Goal: Information Seeking & Learning: Learn about a topic

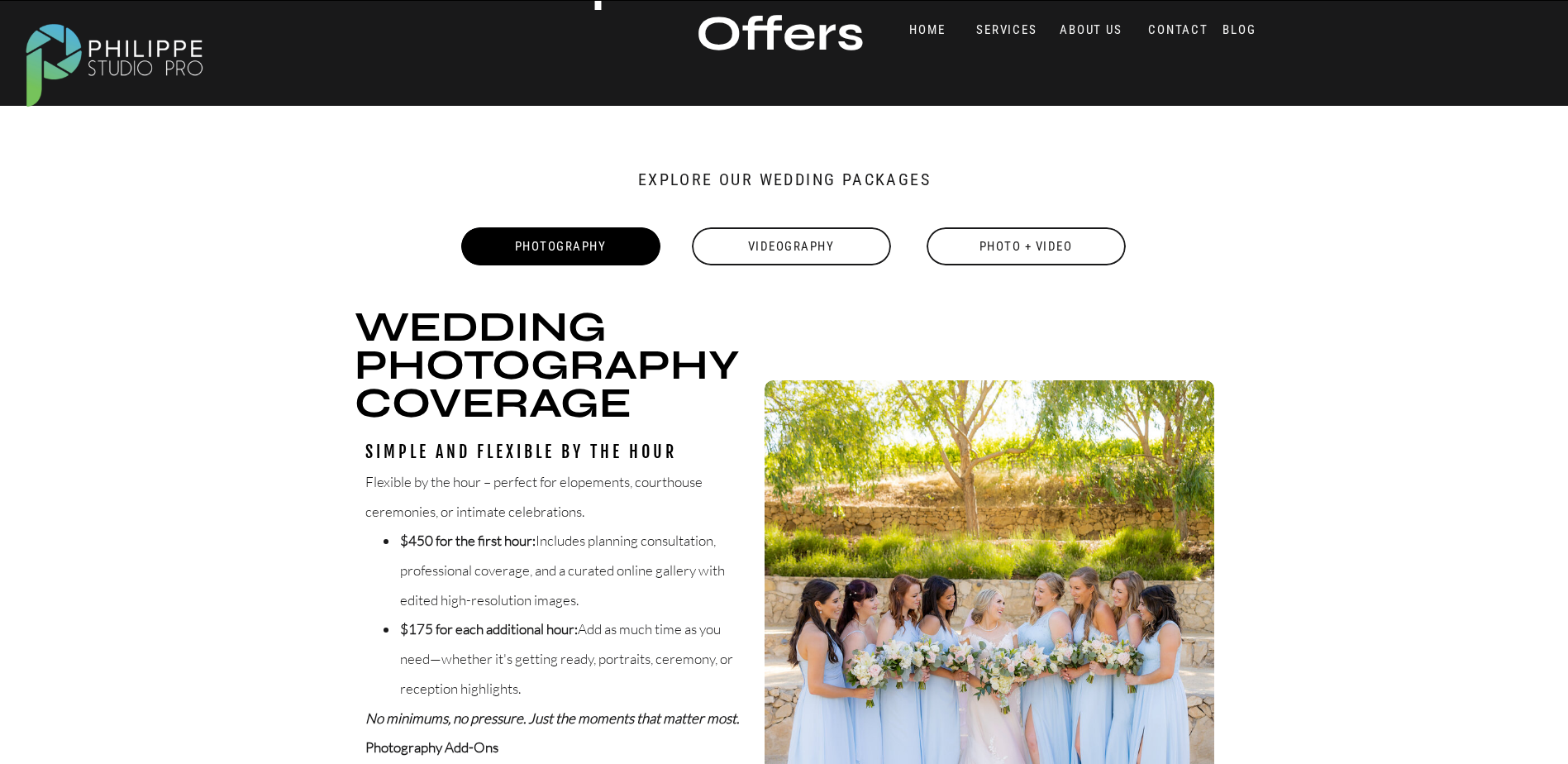
scroll to position [82, 0]
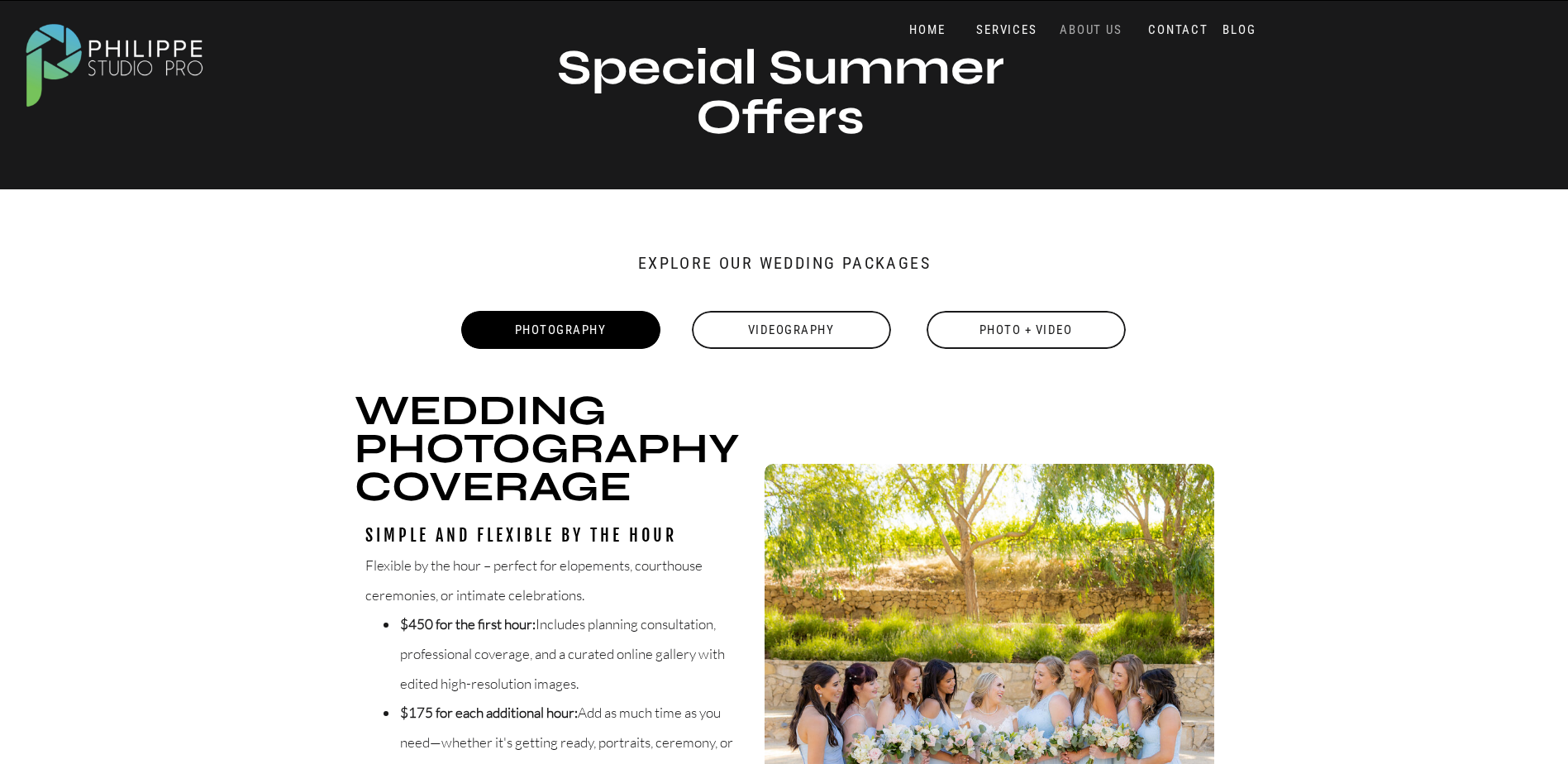
click at [1109, 26] on nav "ABOUT US" at bounding box center [1092, 30] width 70 height 16
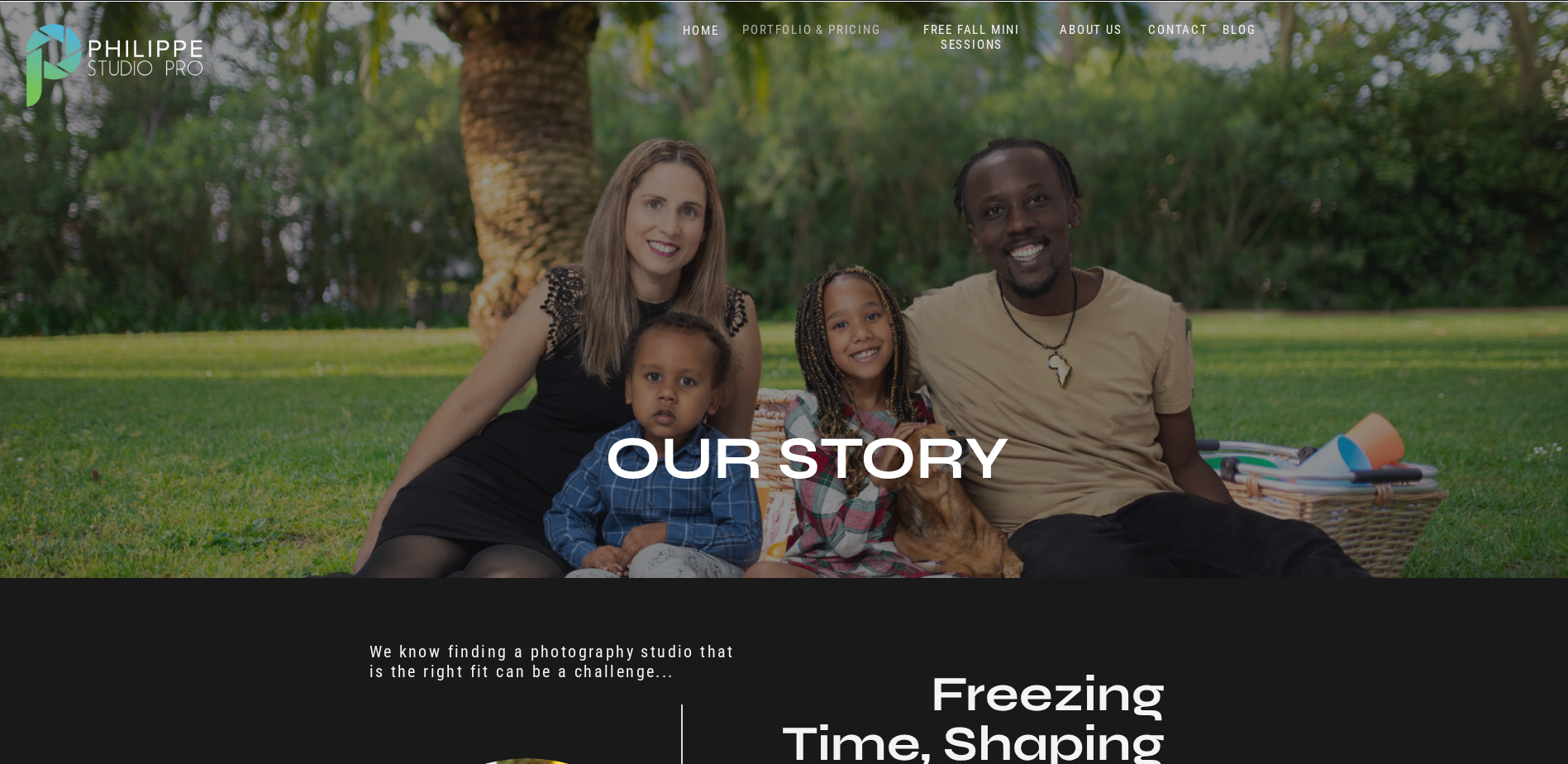
click at [832, 24] on nav "PORTFOLIO & PRICING" at bounding box center [812, 30] width 151 height 16
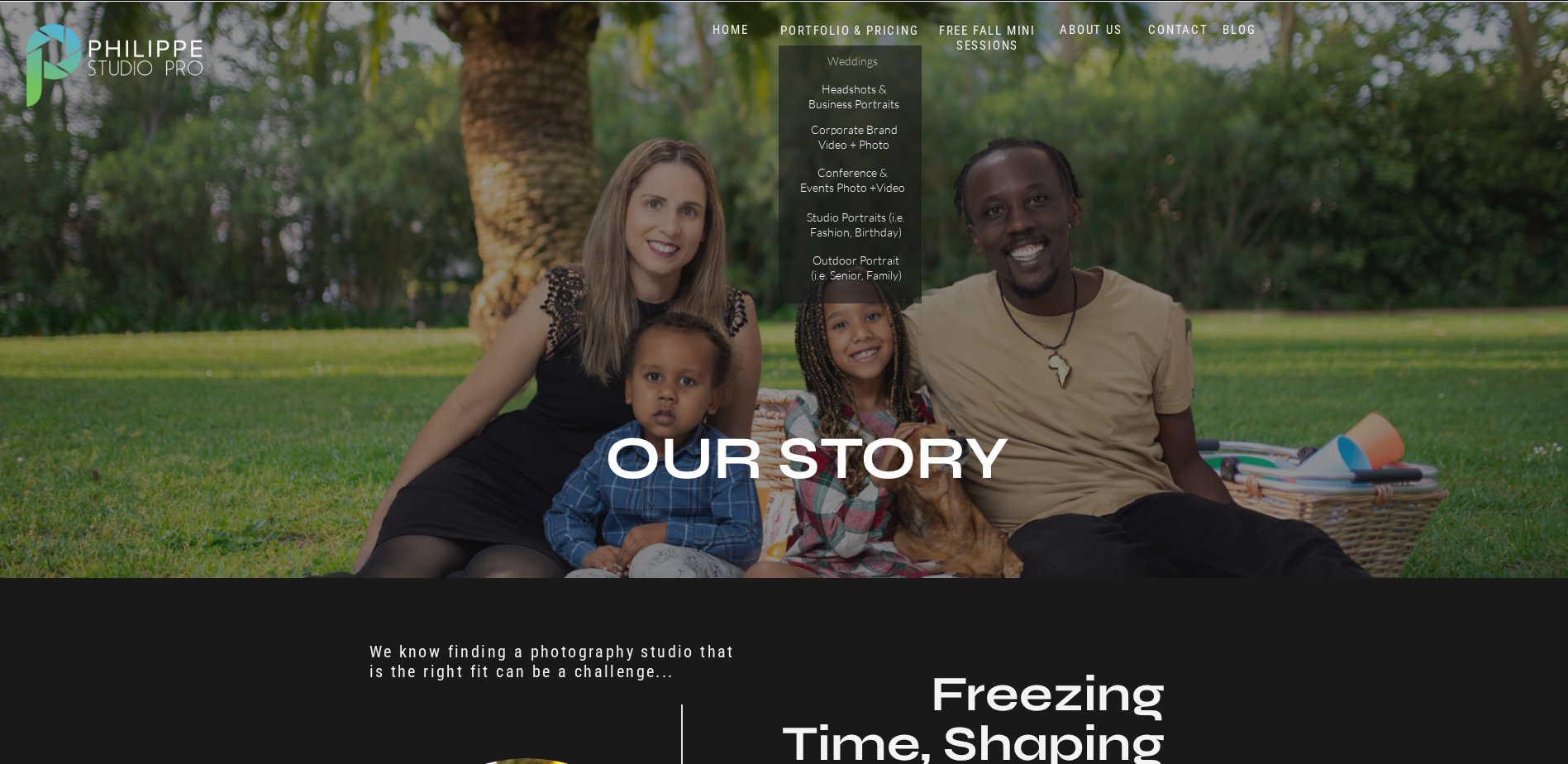
click at [842, 57] on p "Weddings" at bounding box center [852, 62] width 93 height 17
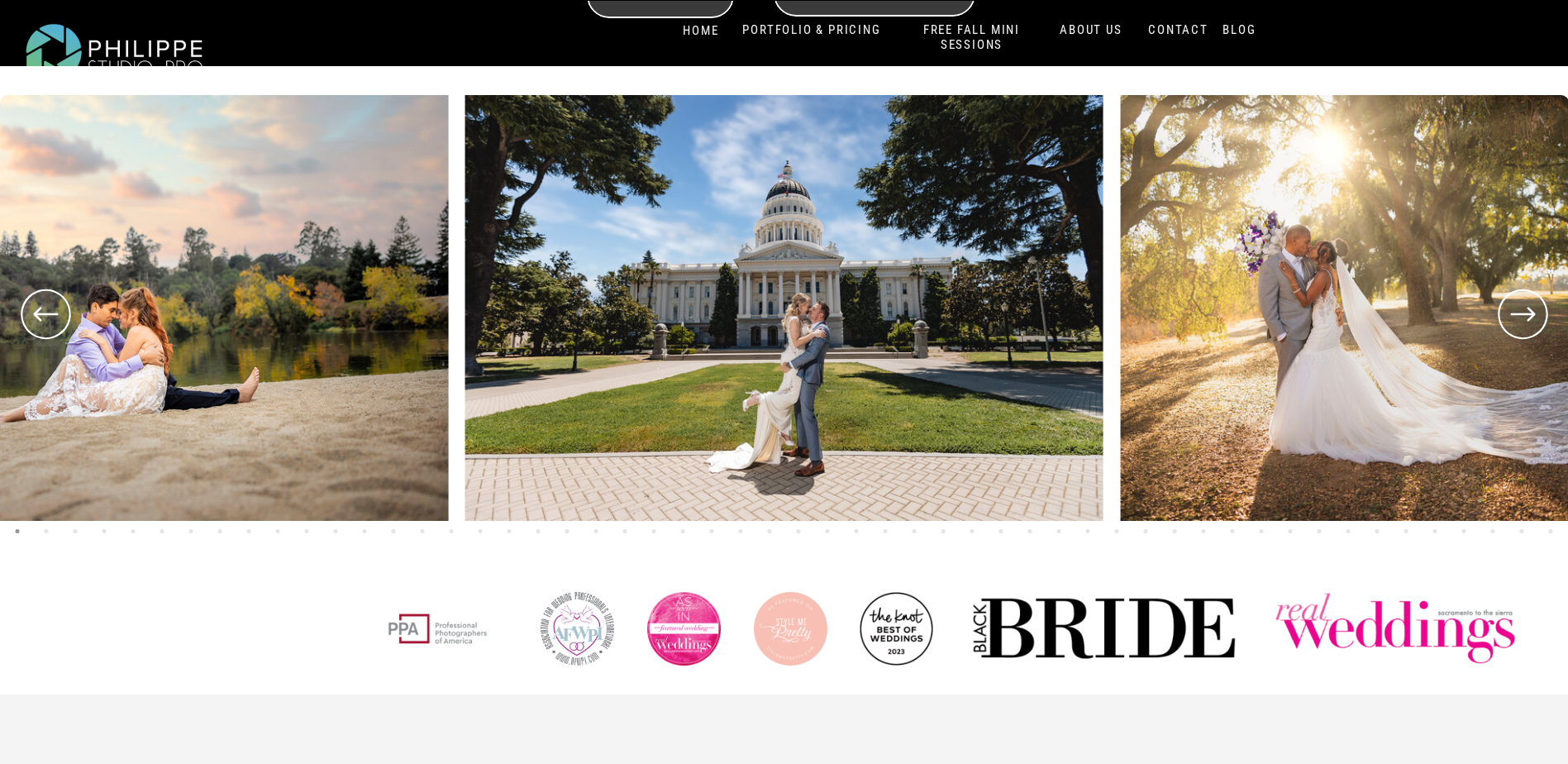
scroll to position [661, 0]
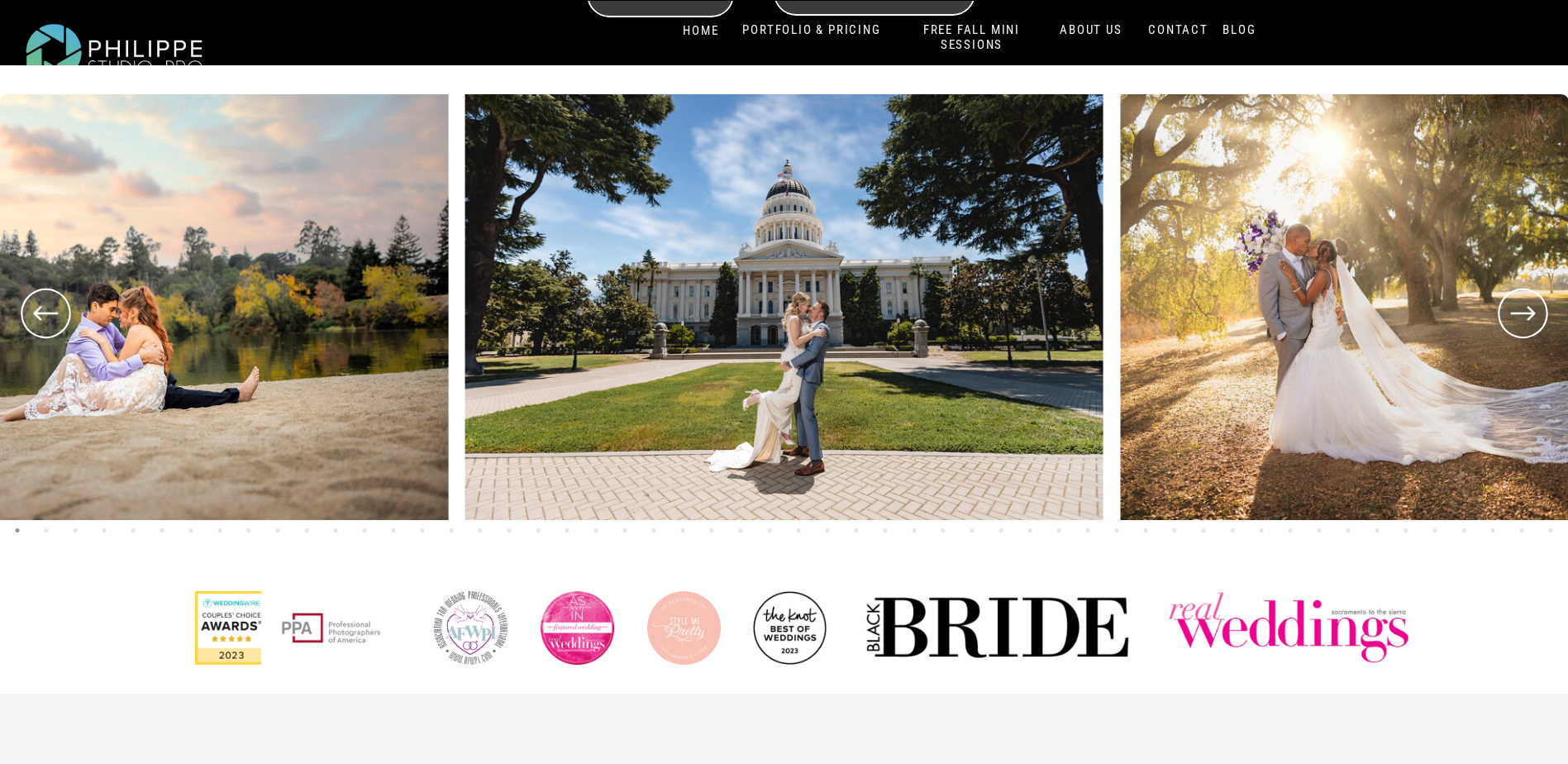
click at [1525, 321] on icon at bounding box center [1523, 314] width 60 height 62
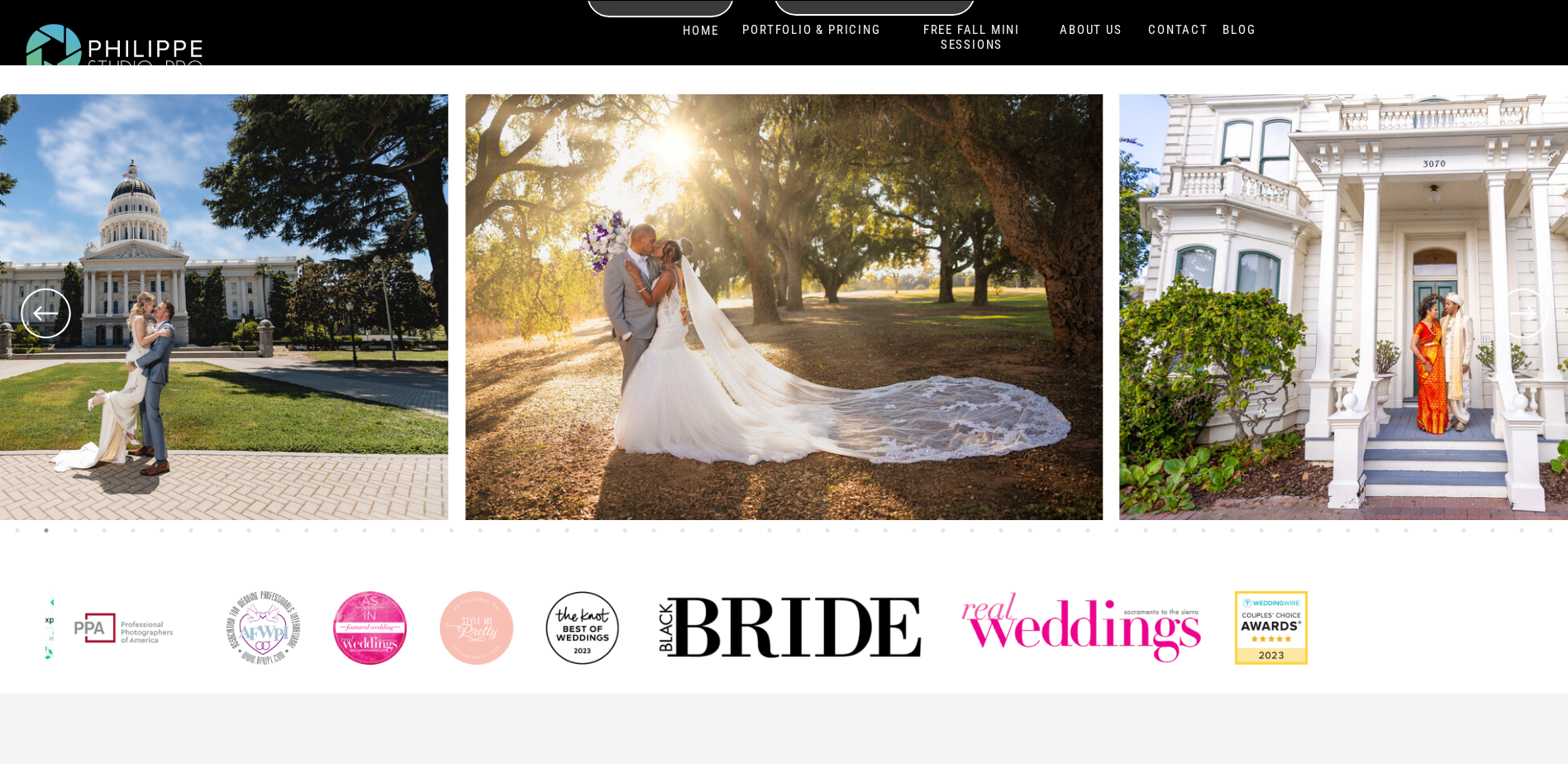
click at [1525, 321] on icon at bounding box center [1523, 314] width 60 height 62
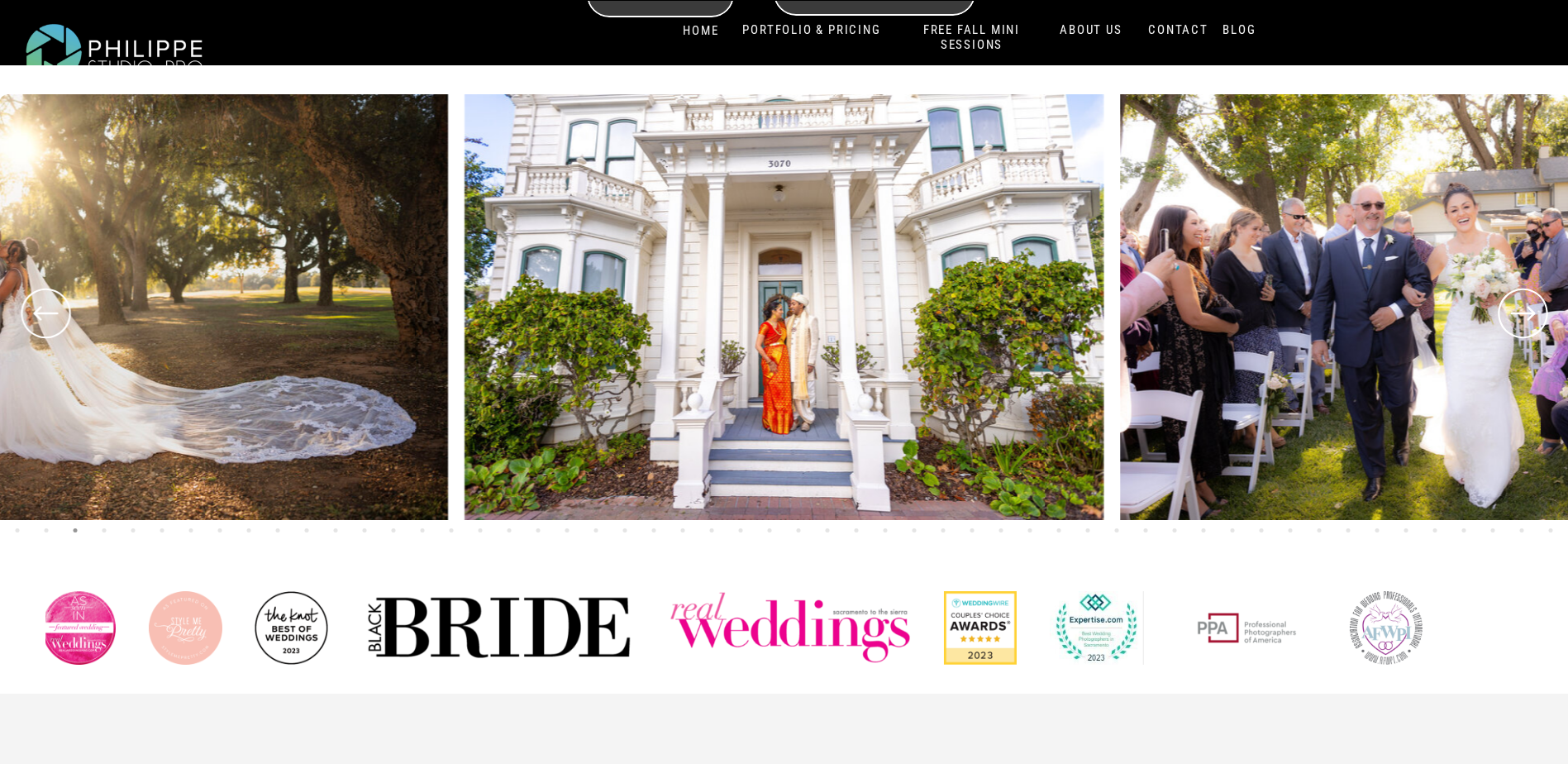
click at [1525, 321] on icon at bounding box center [1523, 314] width 60 height 62
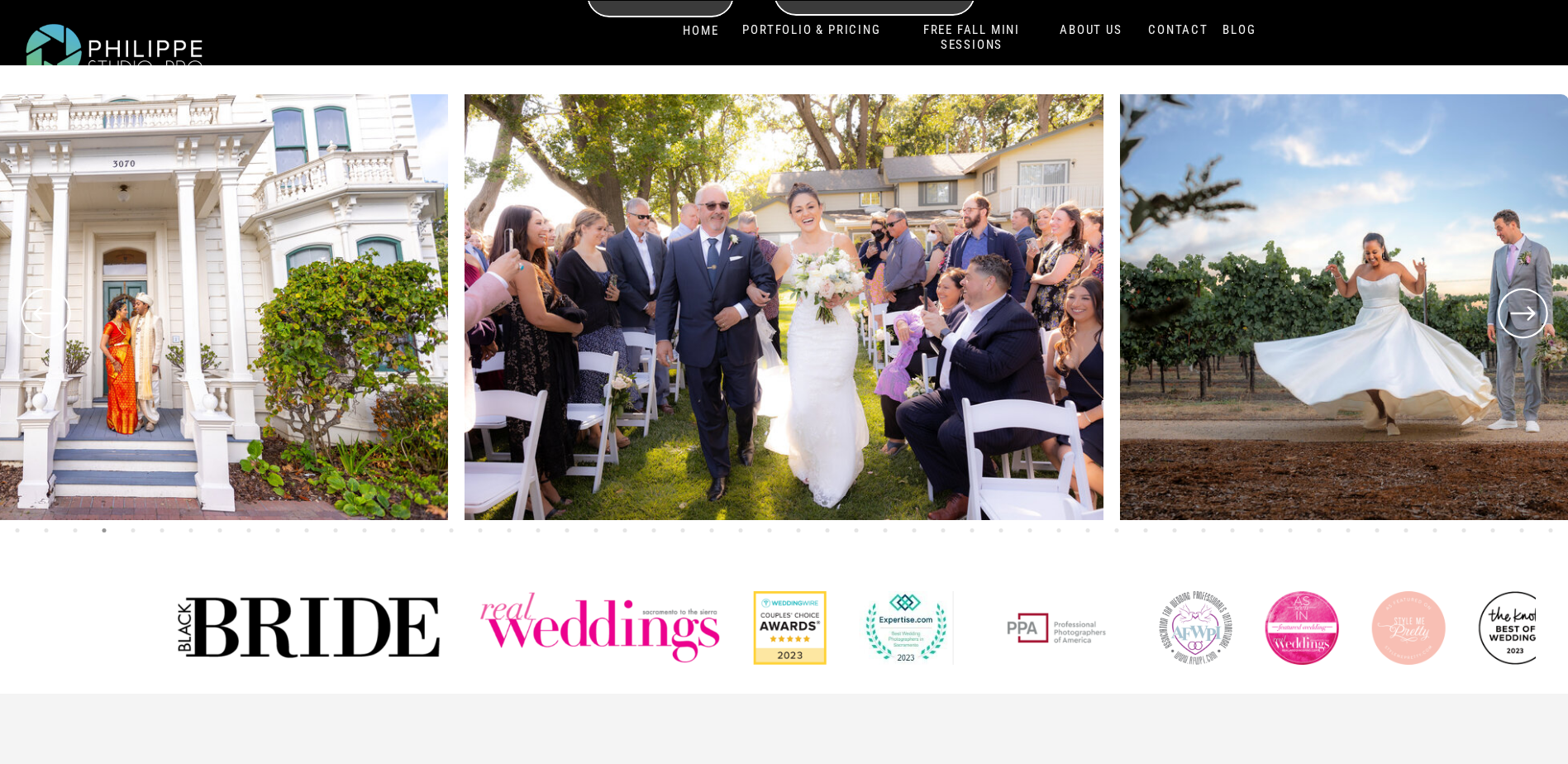
click at [1525, 321] on icon at bounding box center [1523, 314] width 60 height 62
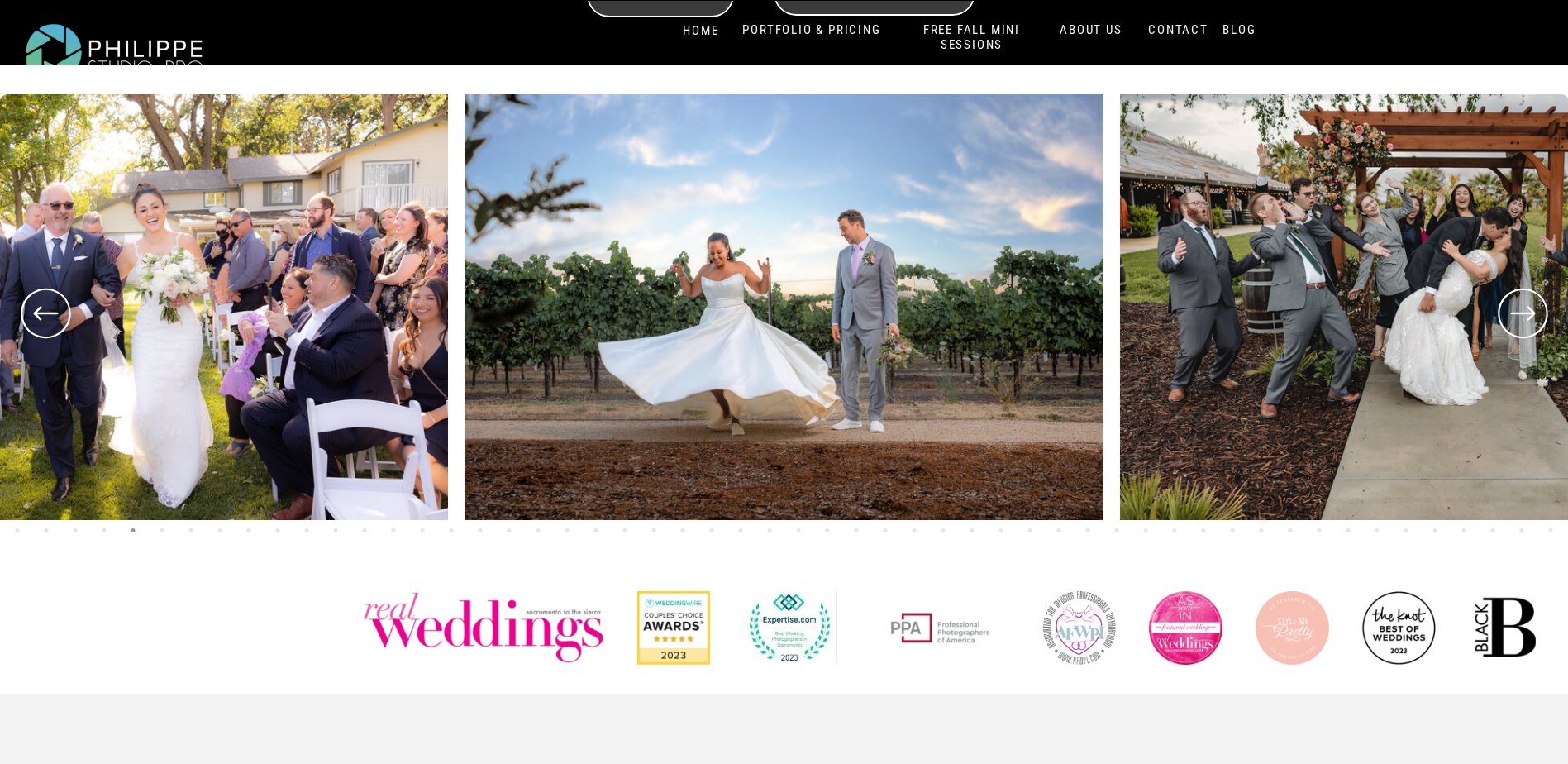
click at [1525, 321] on icon at bounding box center [1523, 314] width 60 height 62
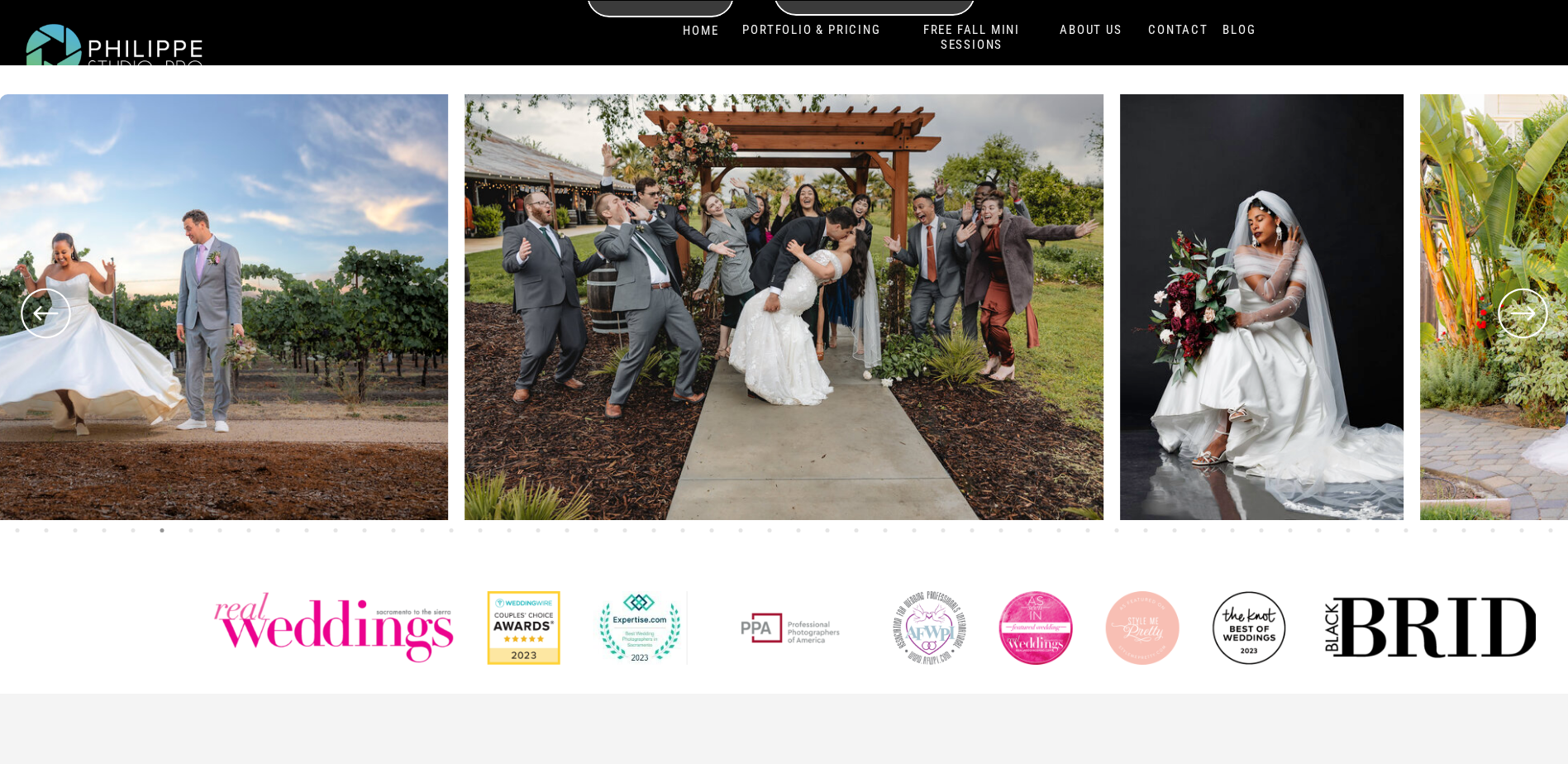
click at [1525, 321] on icon at bounding box center [1523, 314] width 60 height 62
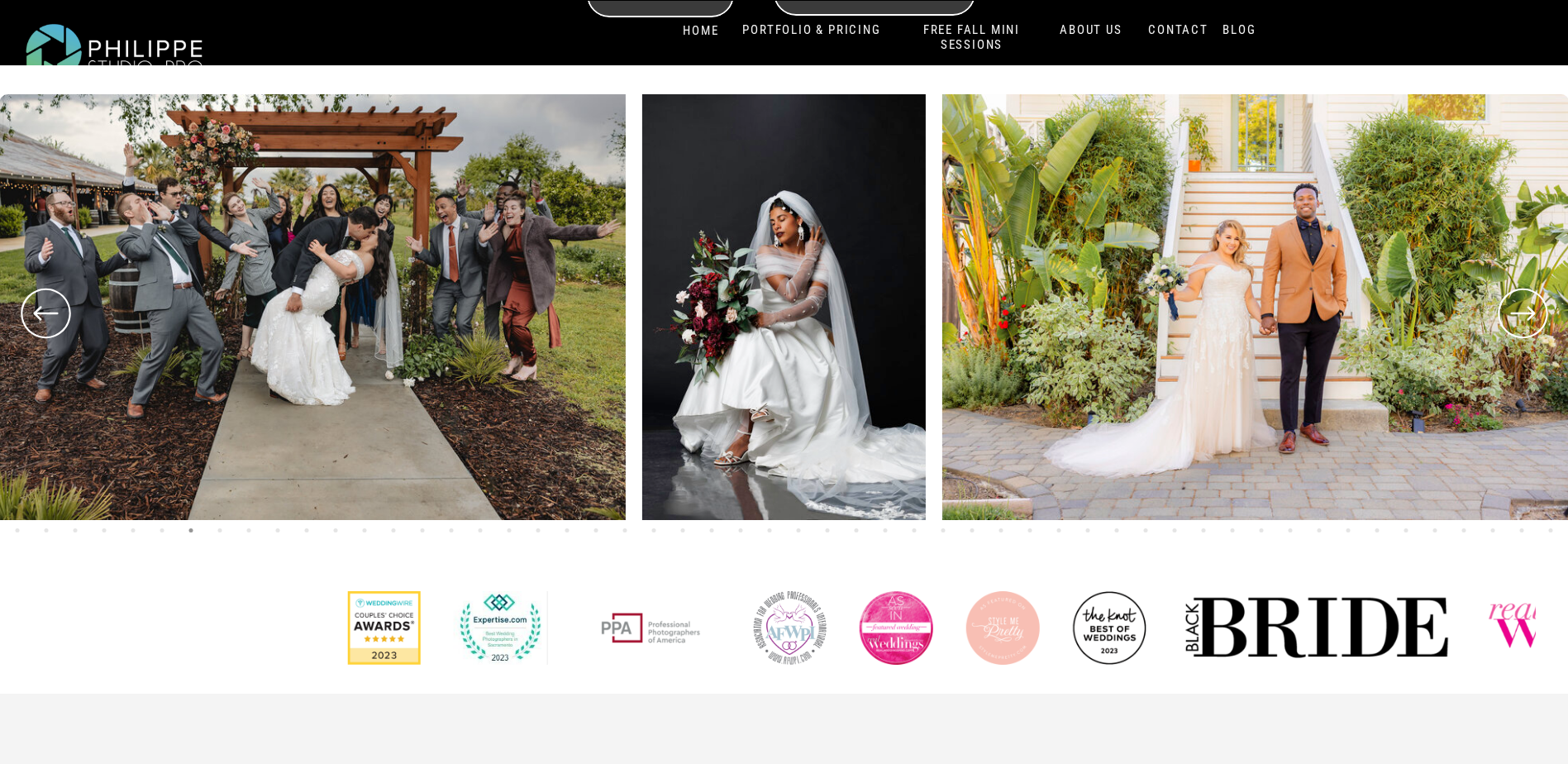
click at [1525, 321] on icon at bounding box center [1523, 314] width 60 height 62
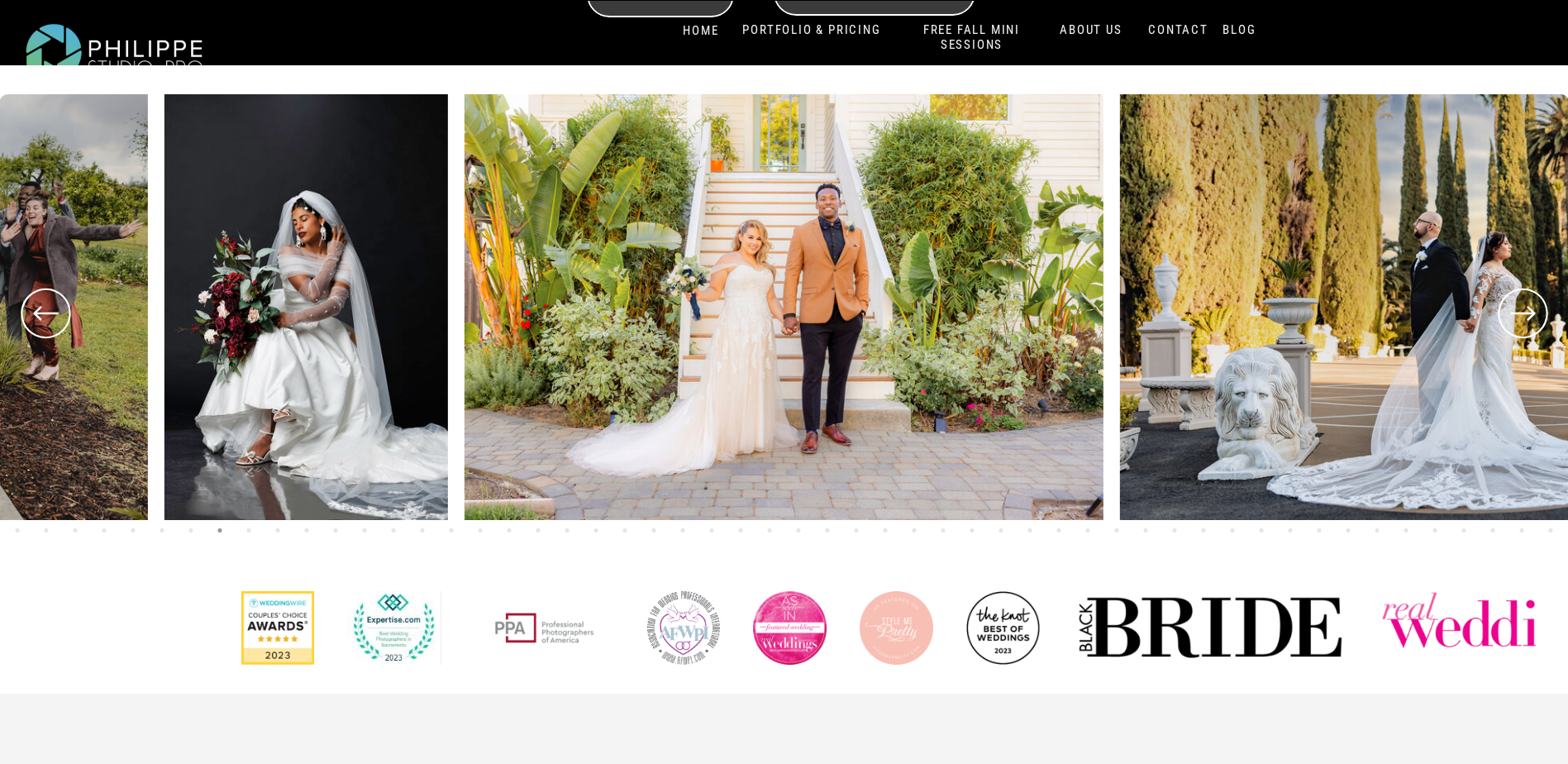
click at [1525, 321] on icon at bounding box center [1523, 314] width 60 height 62
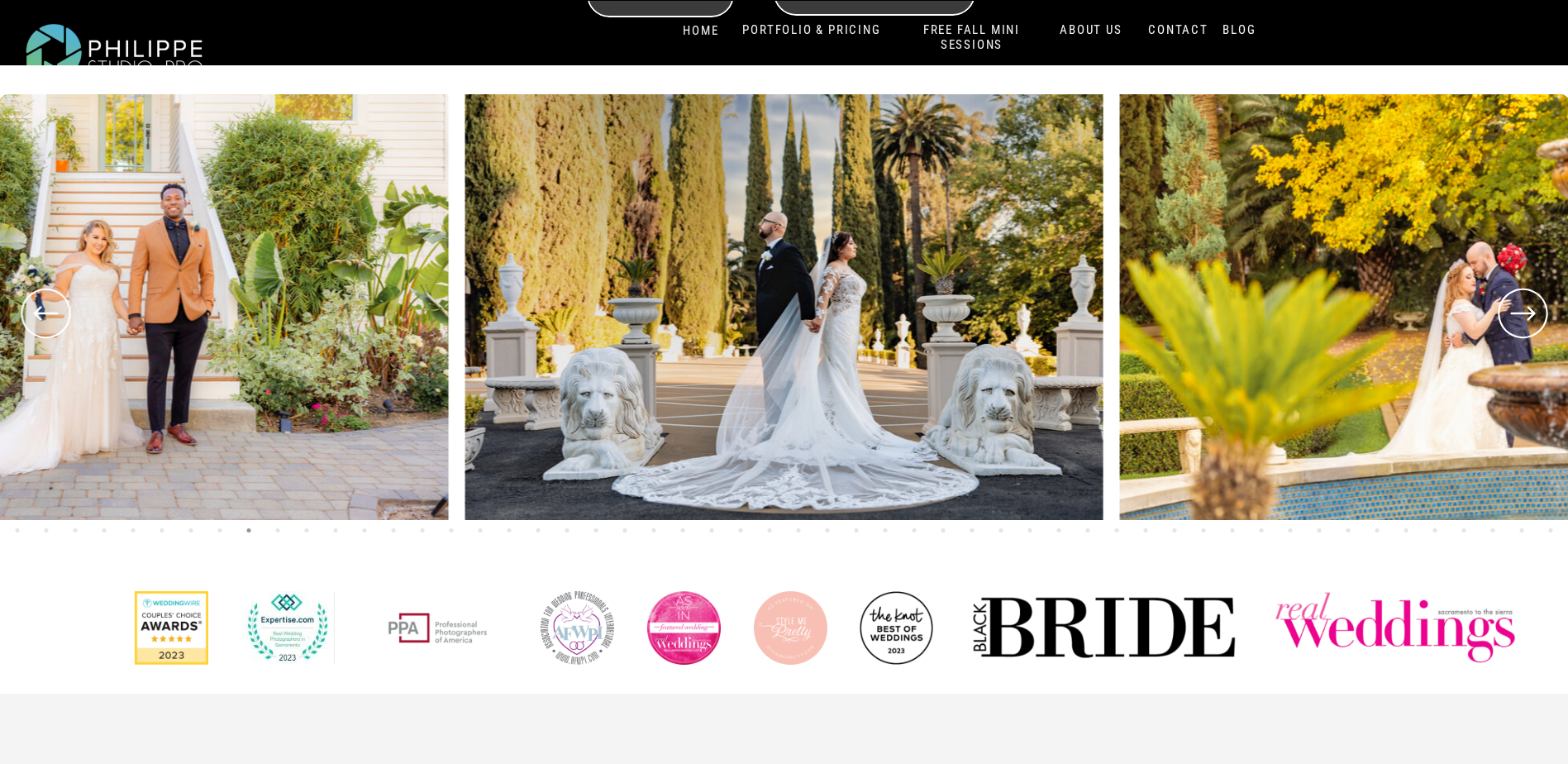
click at [1525, 321] on icon at bounding box center [1523, 314] width 60 height 62
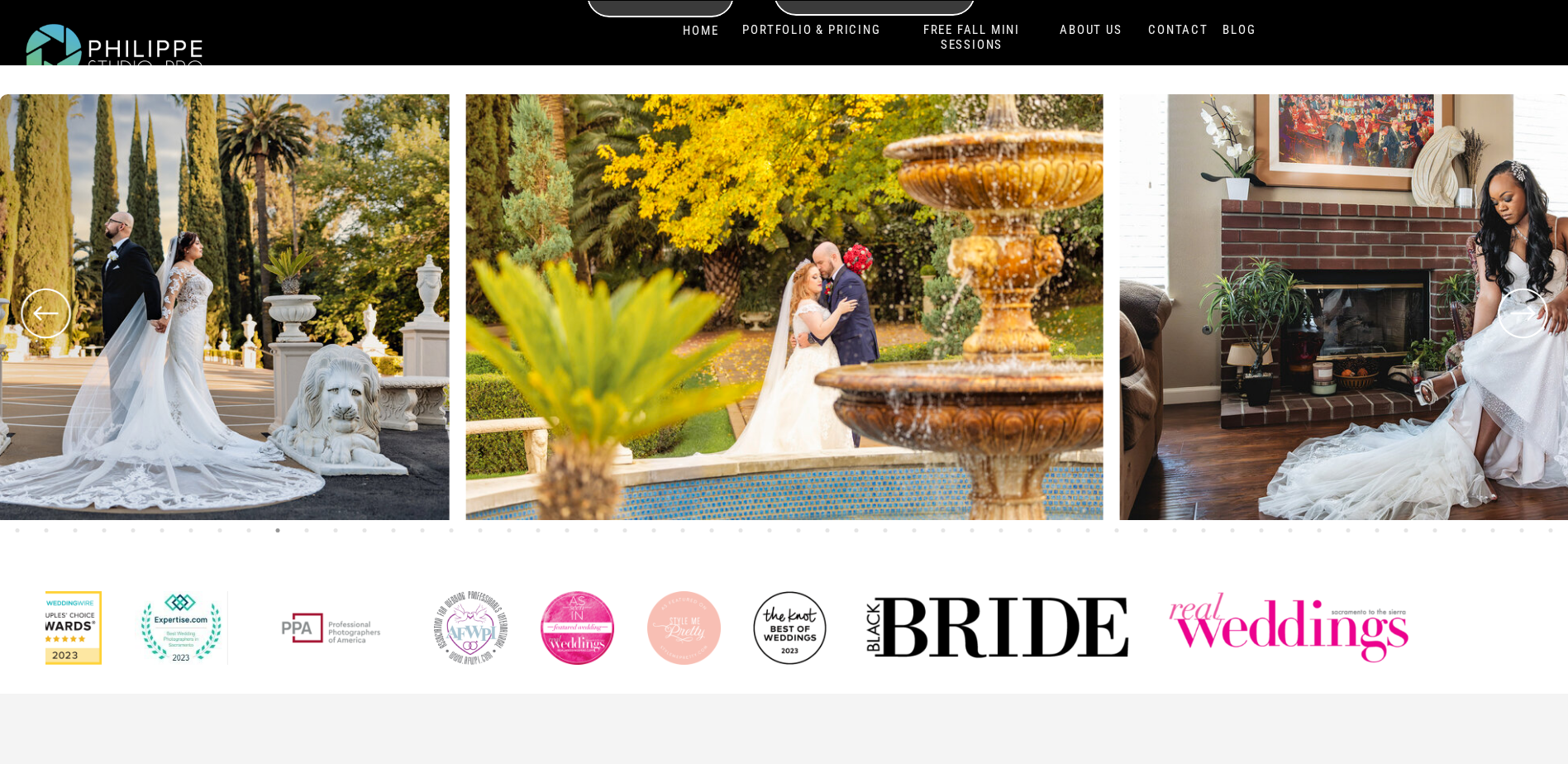
click at [1525, 321] on icon at bounding box center [1523, 314] width 60 height 62
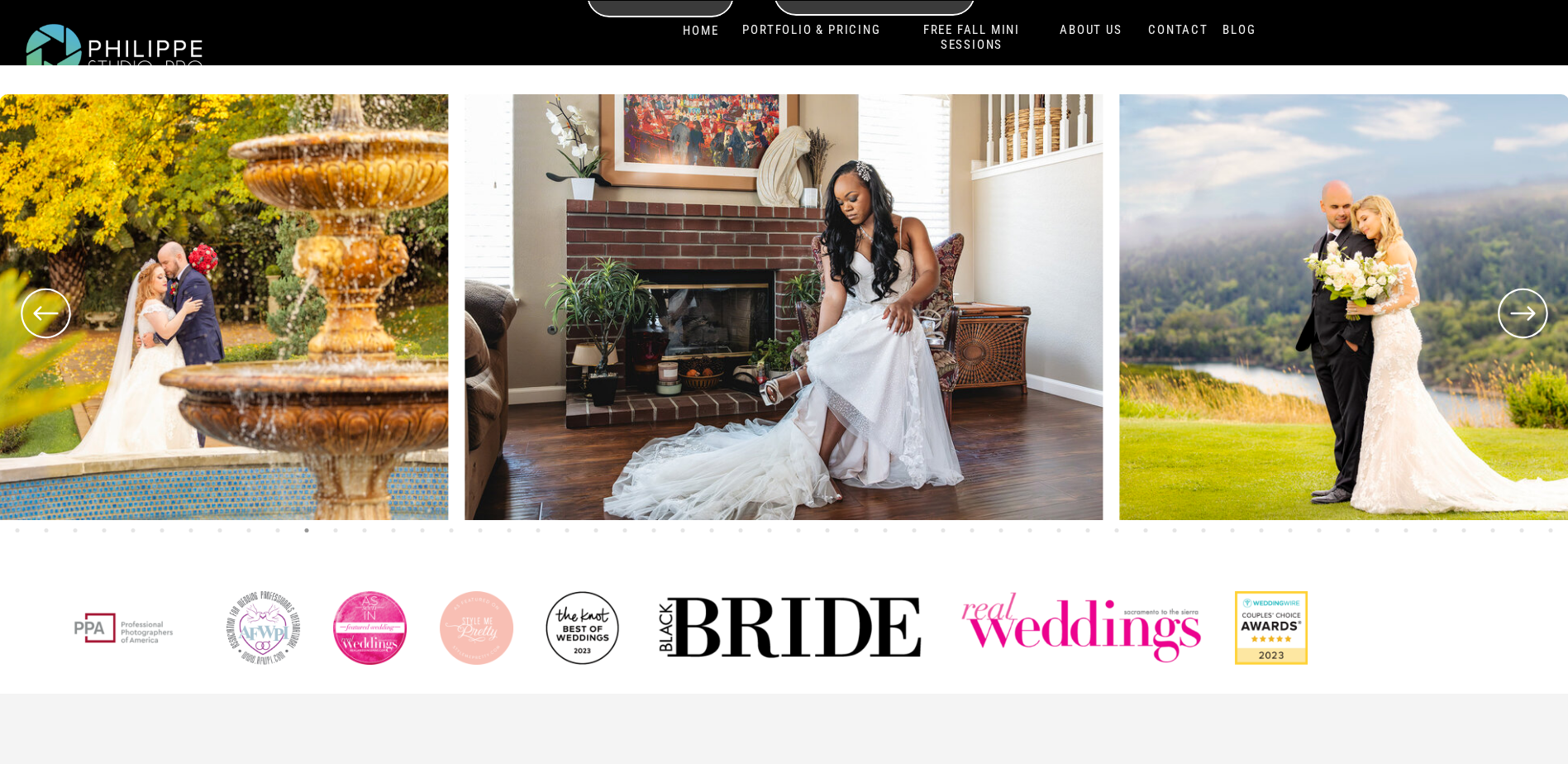
click at [1524, 321] on icon at bounding box center [1523, 314] width 60 height 62
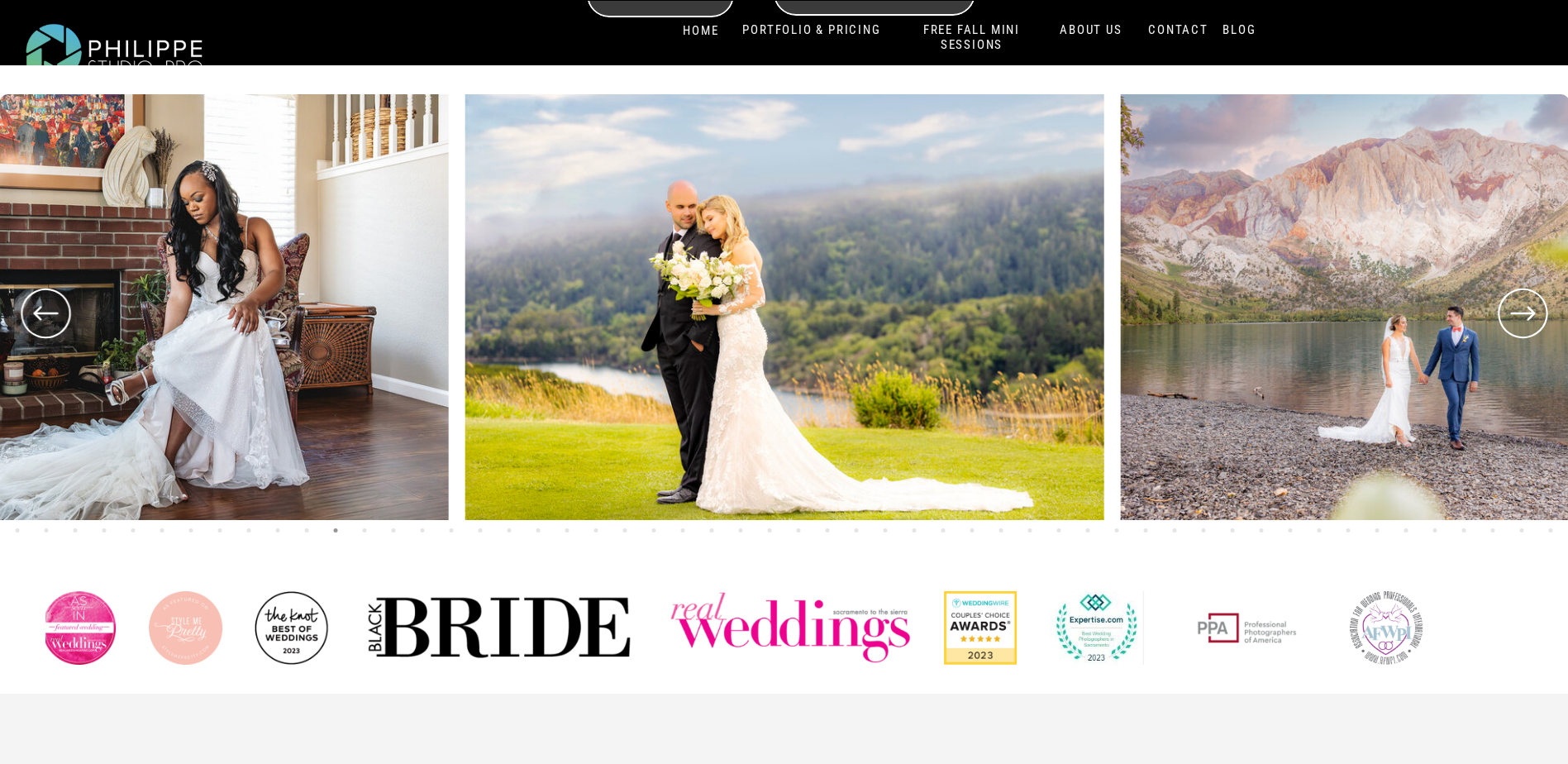
click at [1524, 321] on icon at bounding box center [1523, 314] width 60 height 62
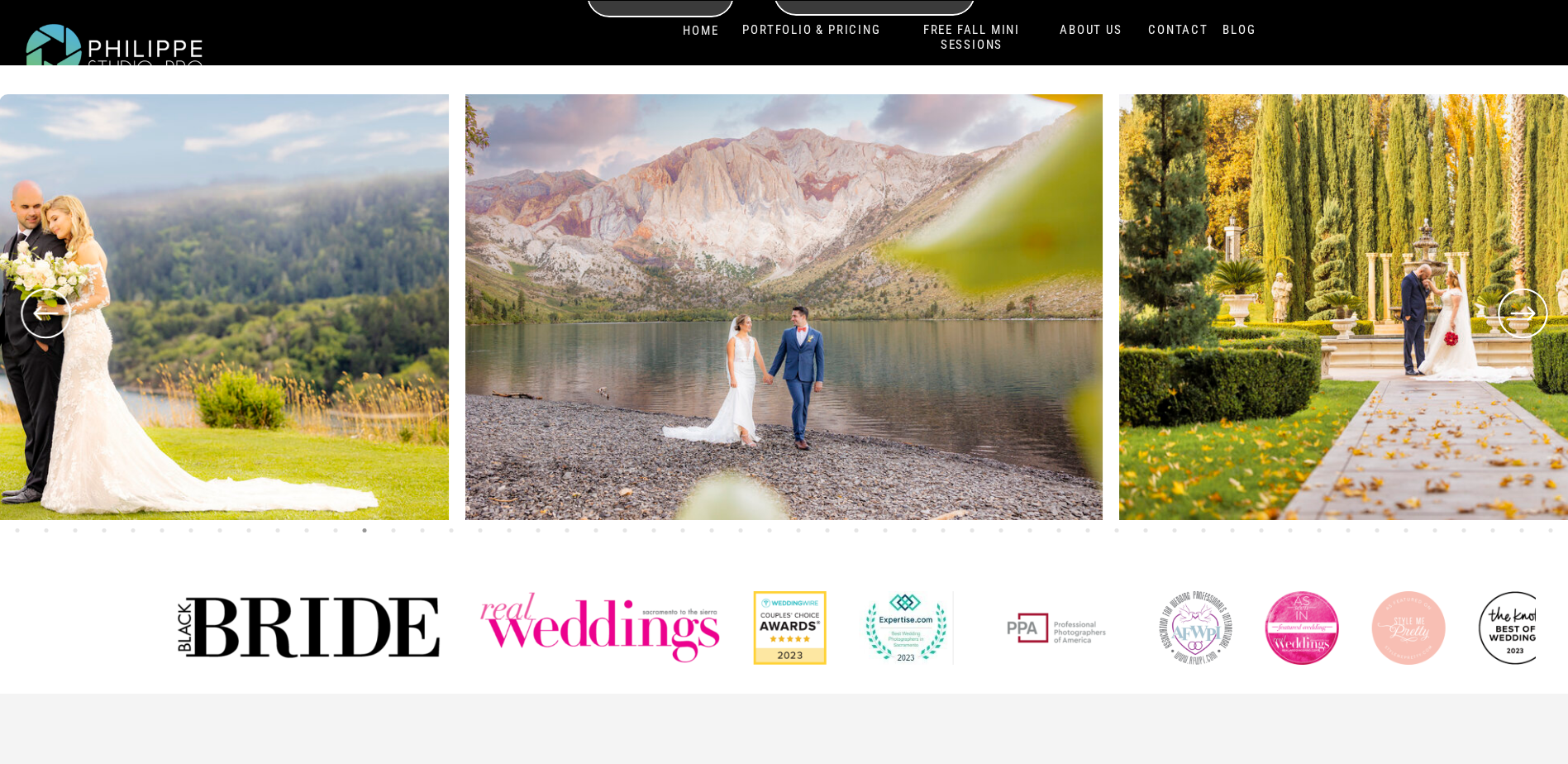
click at [1524, 321] on icon at bounding box center [1523, 314] width 60 height 62
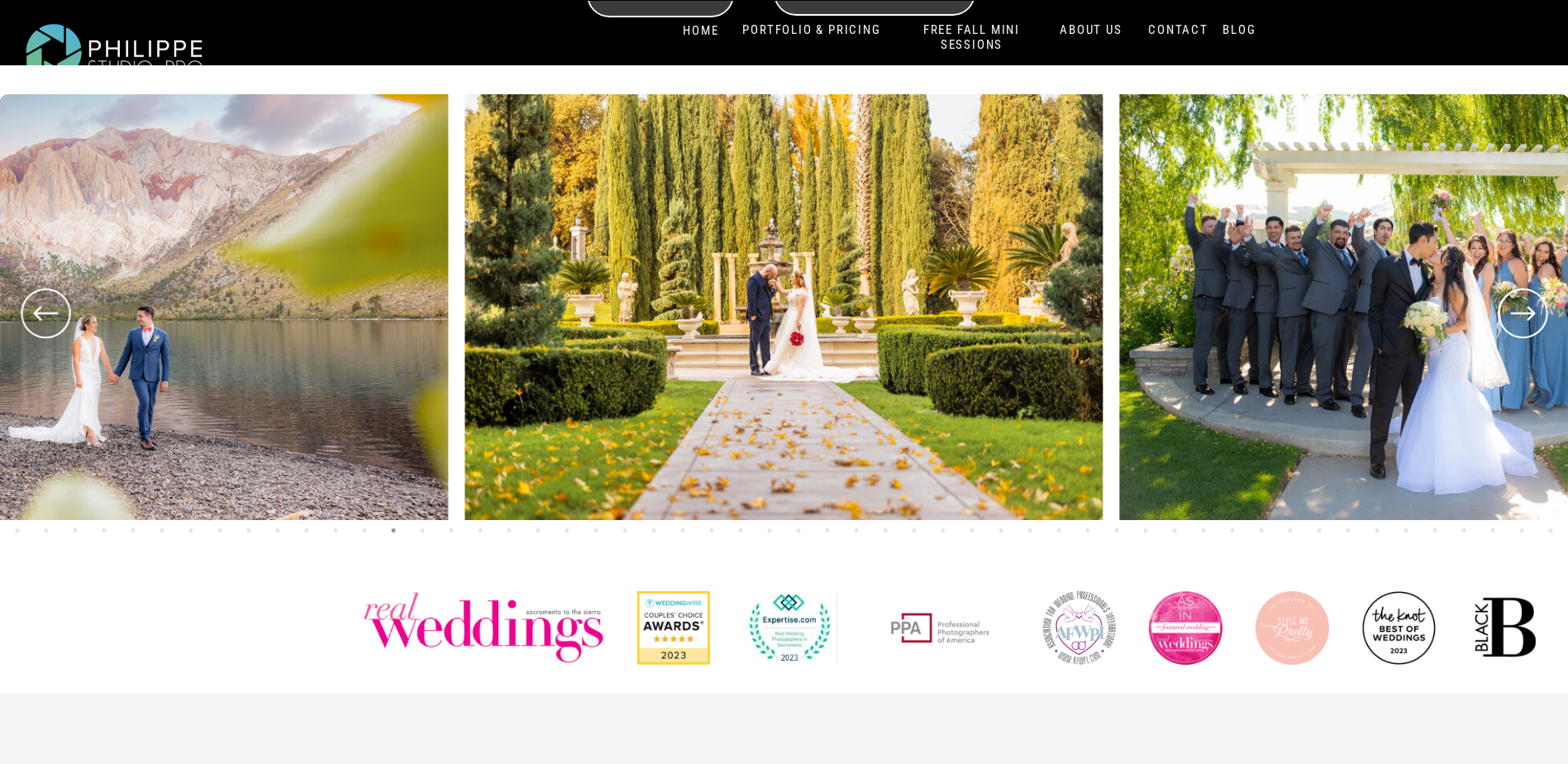
click at [1524, 321] on icon at bounding box center [1523, 314] width 60 height 62
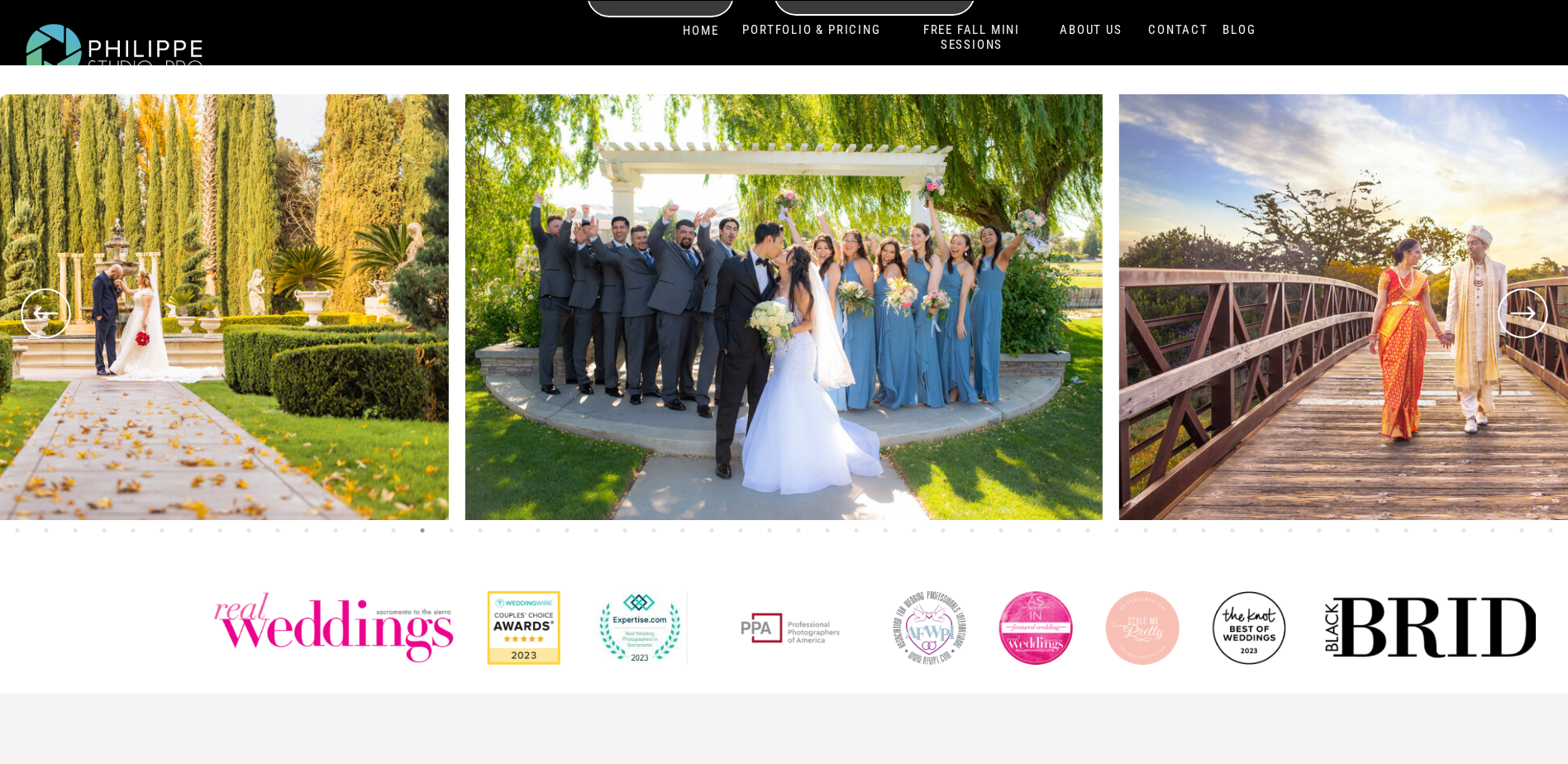
click at [1524, 321] on icon at bounding box center [1523, 314] width 60 height 62
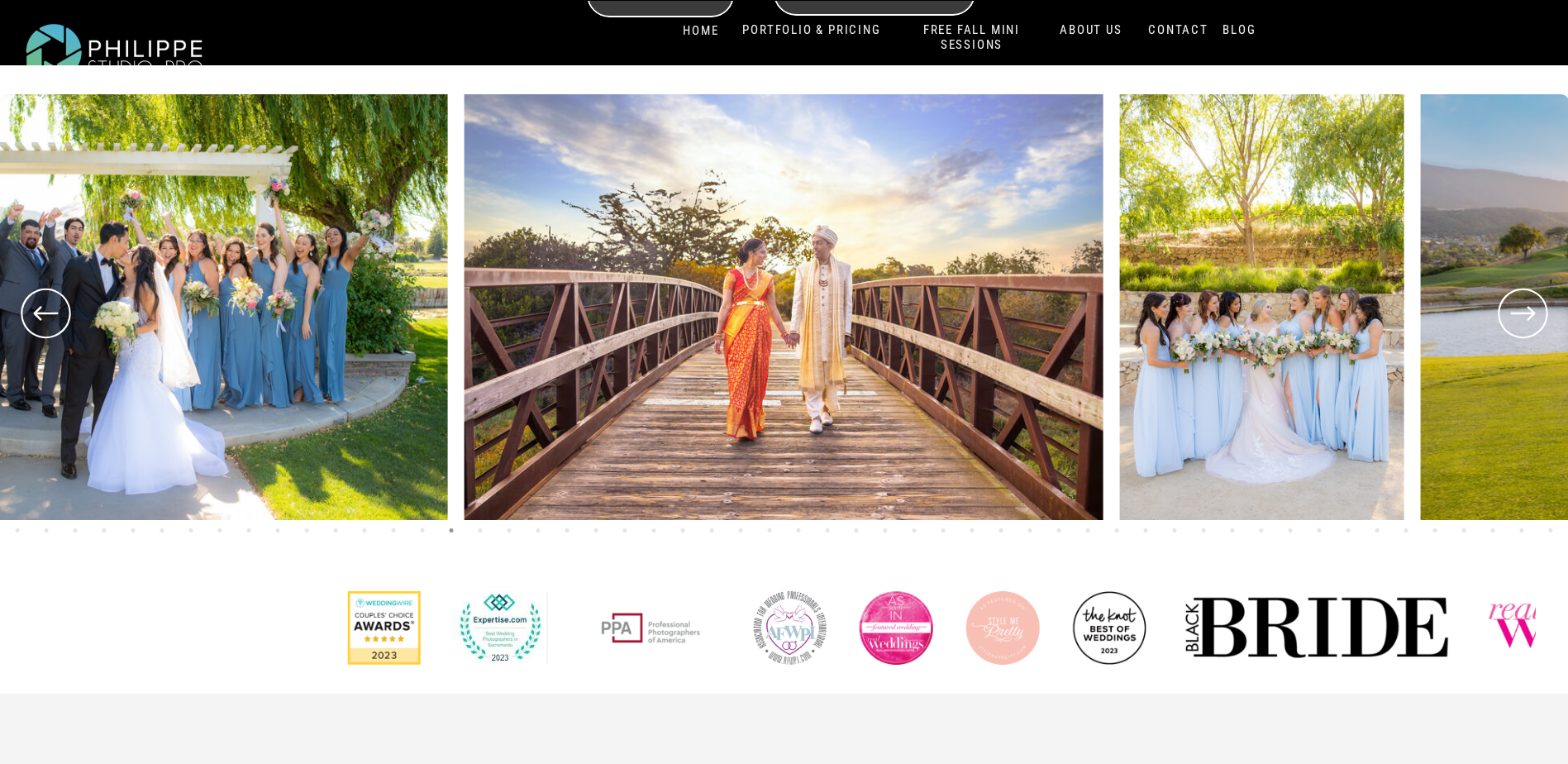
click at [1524, 321] on icon at bounding box center [1523, 314] width 60 height 62
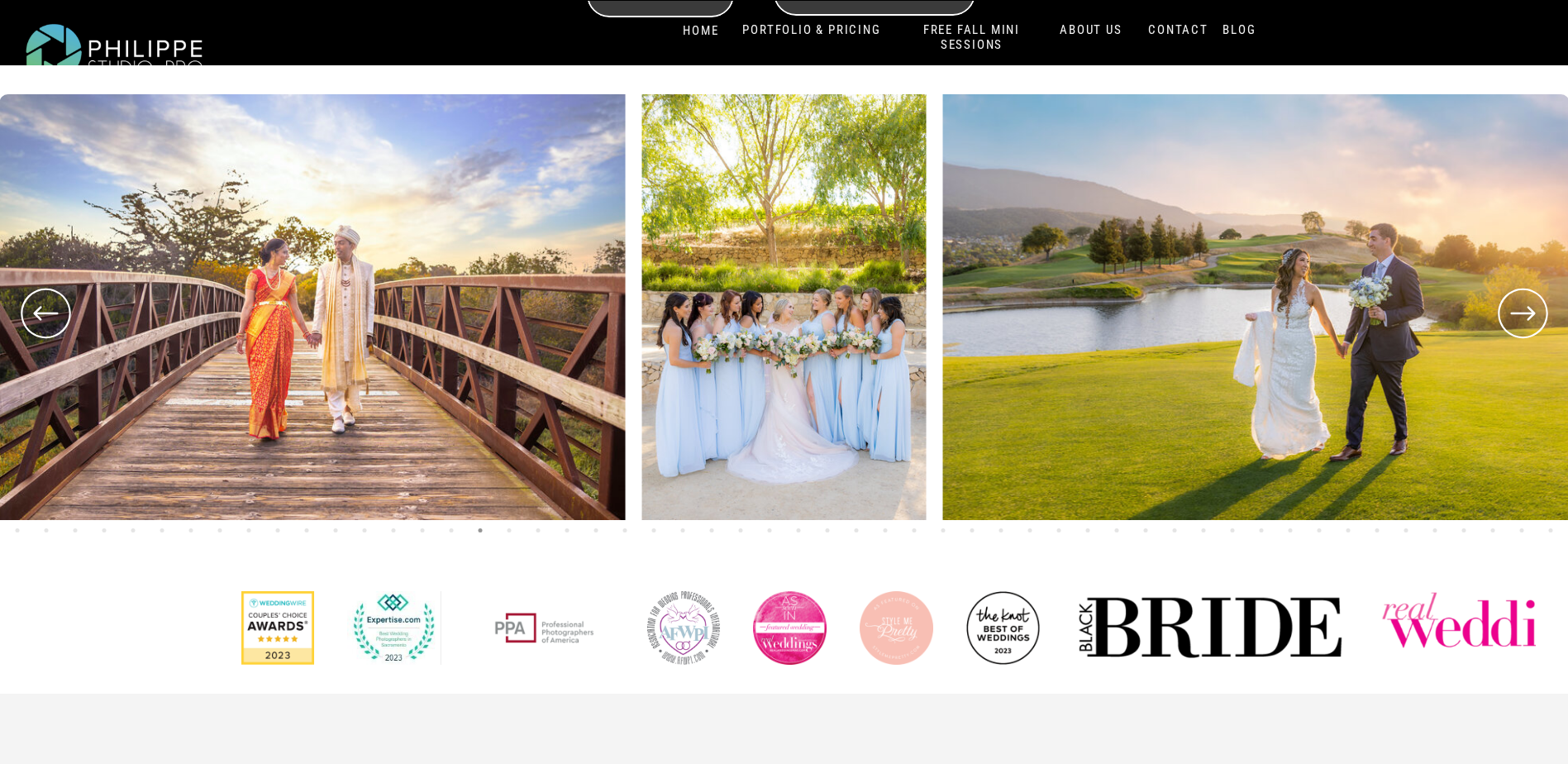
click at [1524, 321] on icon at bounding box center [1523, 314] width 60 height 62
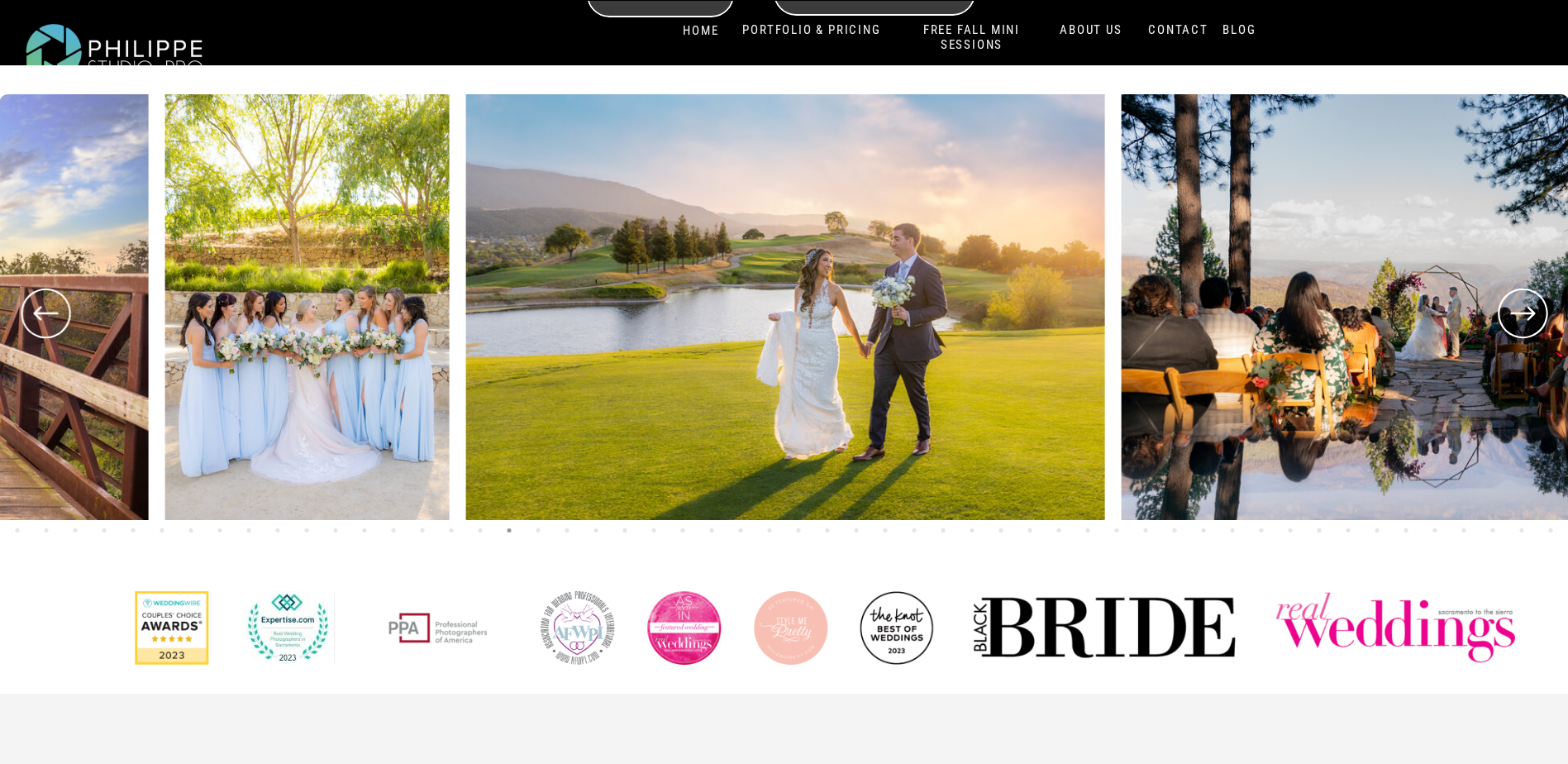
click at [1524, 321] on icon at bounding box center [1523, 314] width 60 height 62
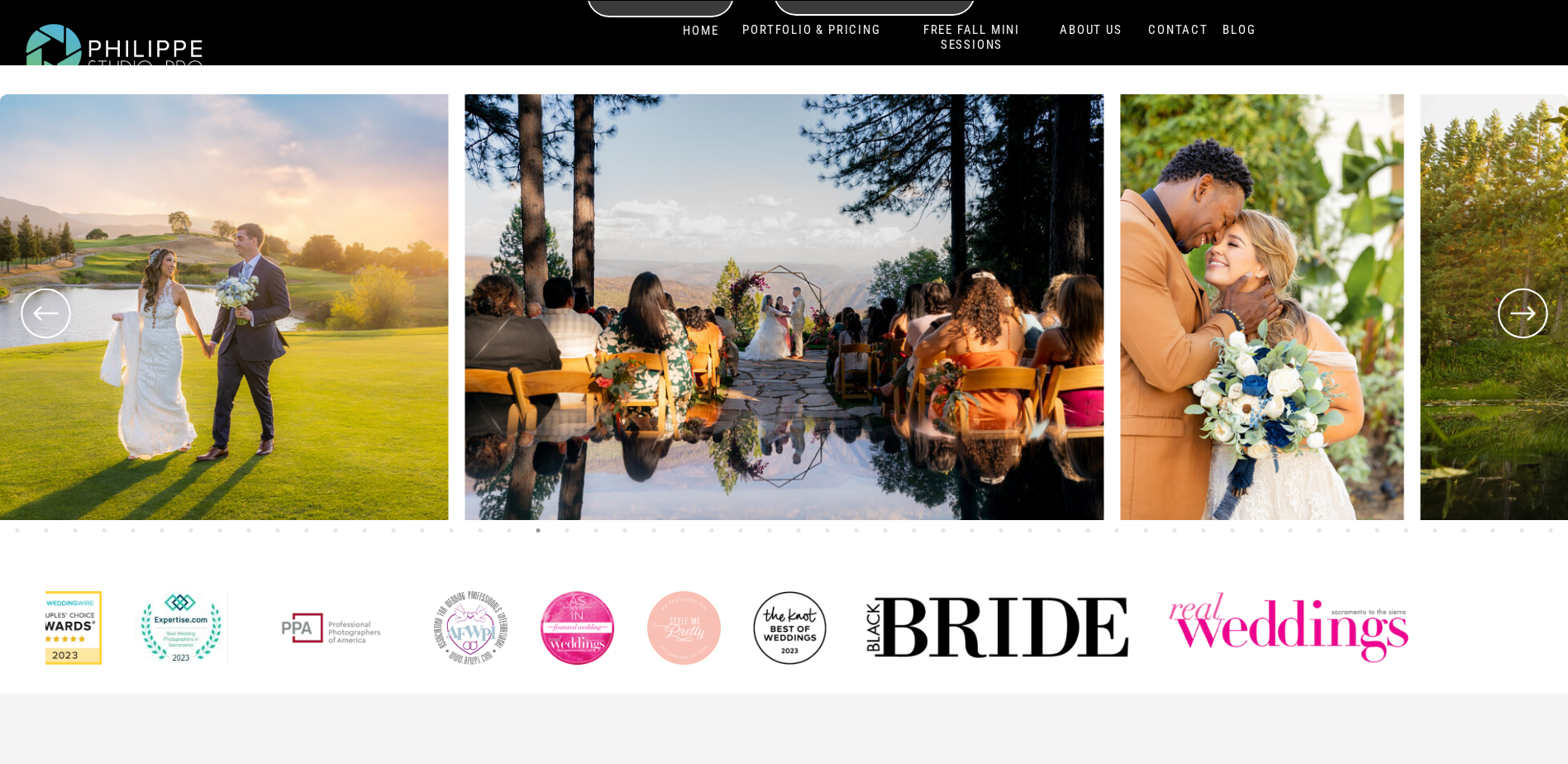
click at [1524, 321] on icon at bounding box center [1523, 314] width 60 height 62
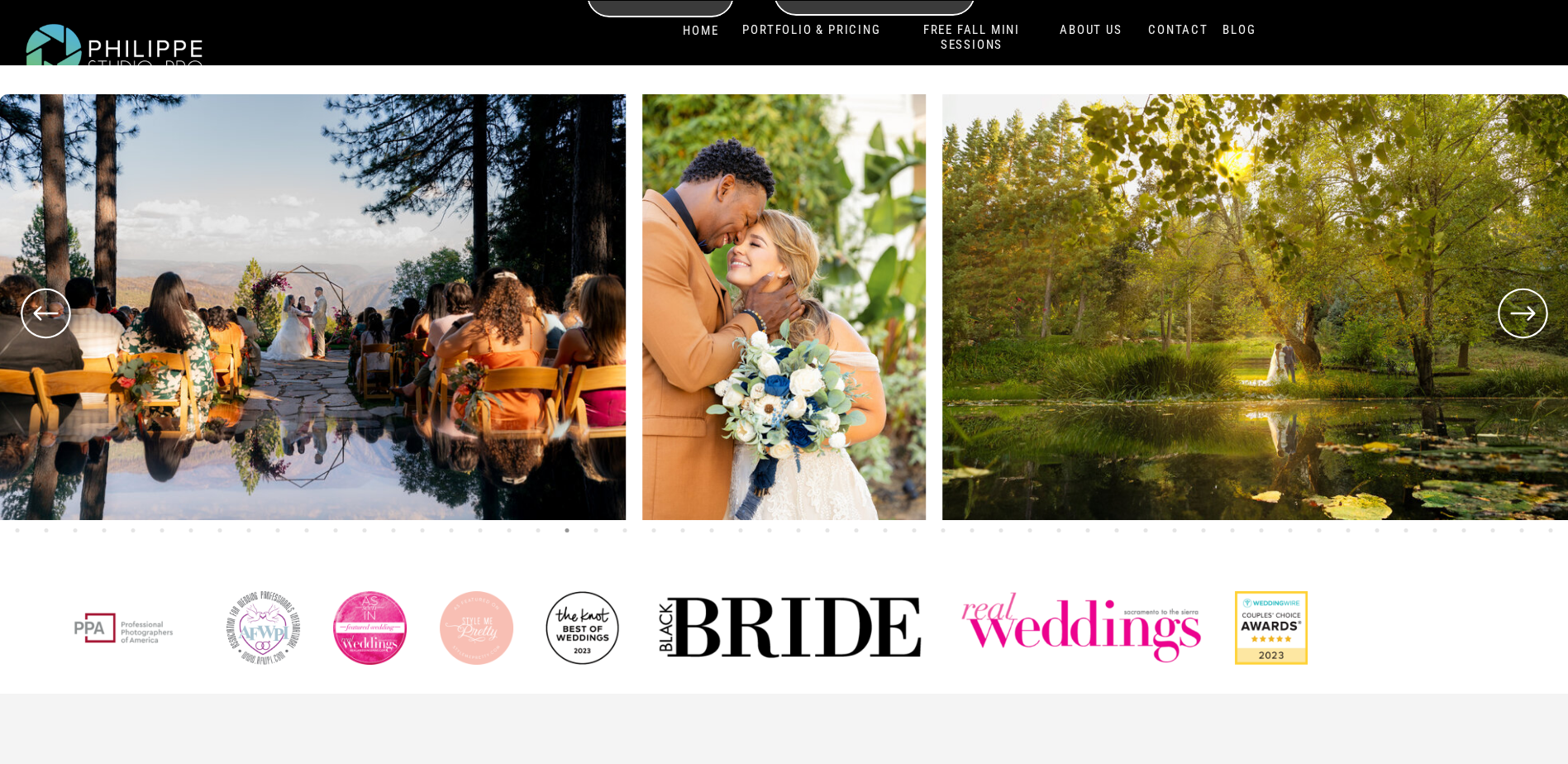
click at [1524, 321] on icon at bounding box center [1523, 314] width 60 height 62
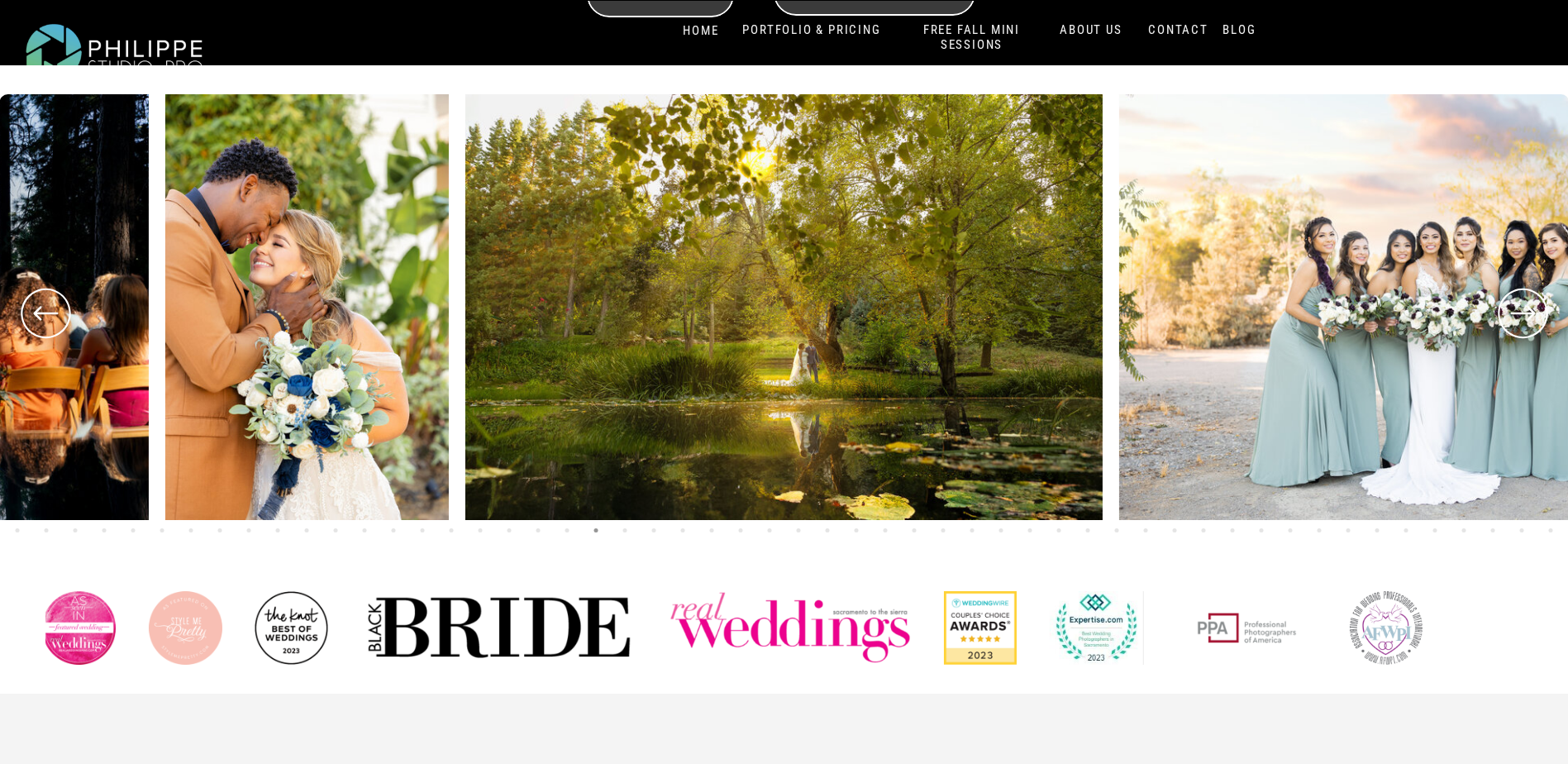
click at [1524, 321] on icon at bounding box center [1523, 314] width 60 height 62
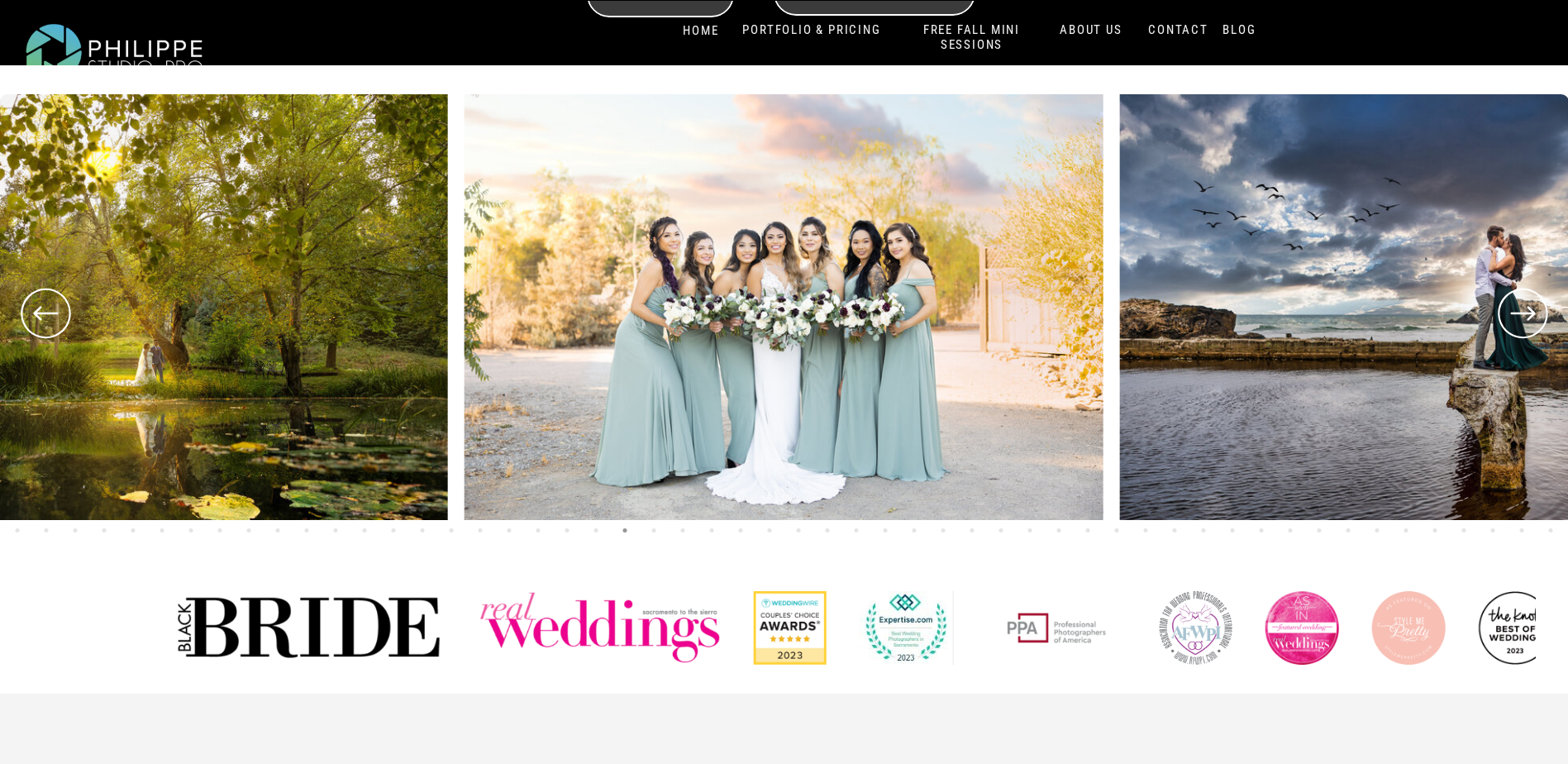
click at [1524, 321] on icon at bounding box center [1523, 314] width 60 height 62
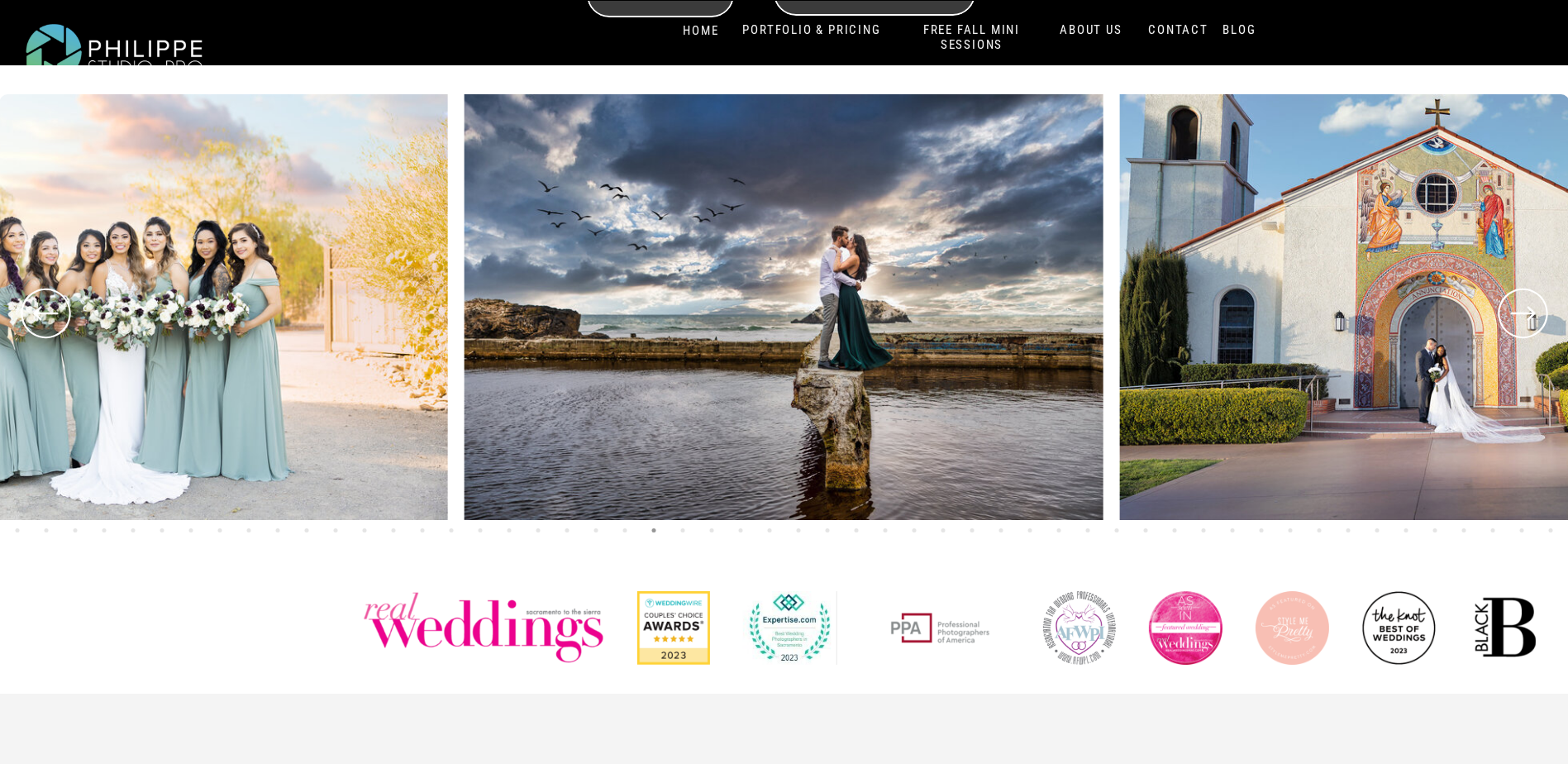
click at [1524, 321] on icon at bounding box center [1523, 314] width 60 height 62
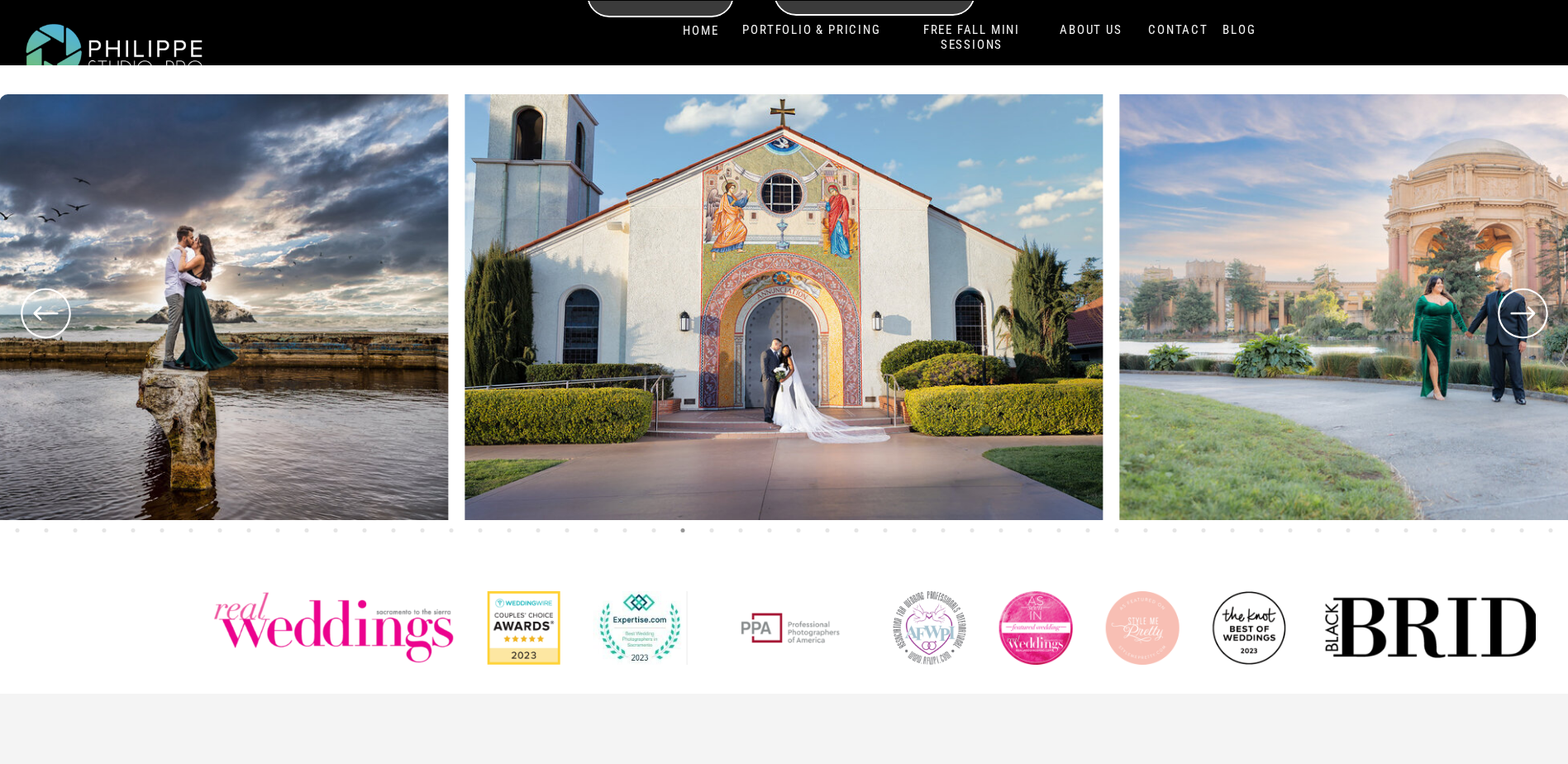
click at [1523, 320] on icon at bounding box center [1523, 314] width 60 height 62
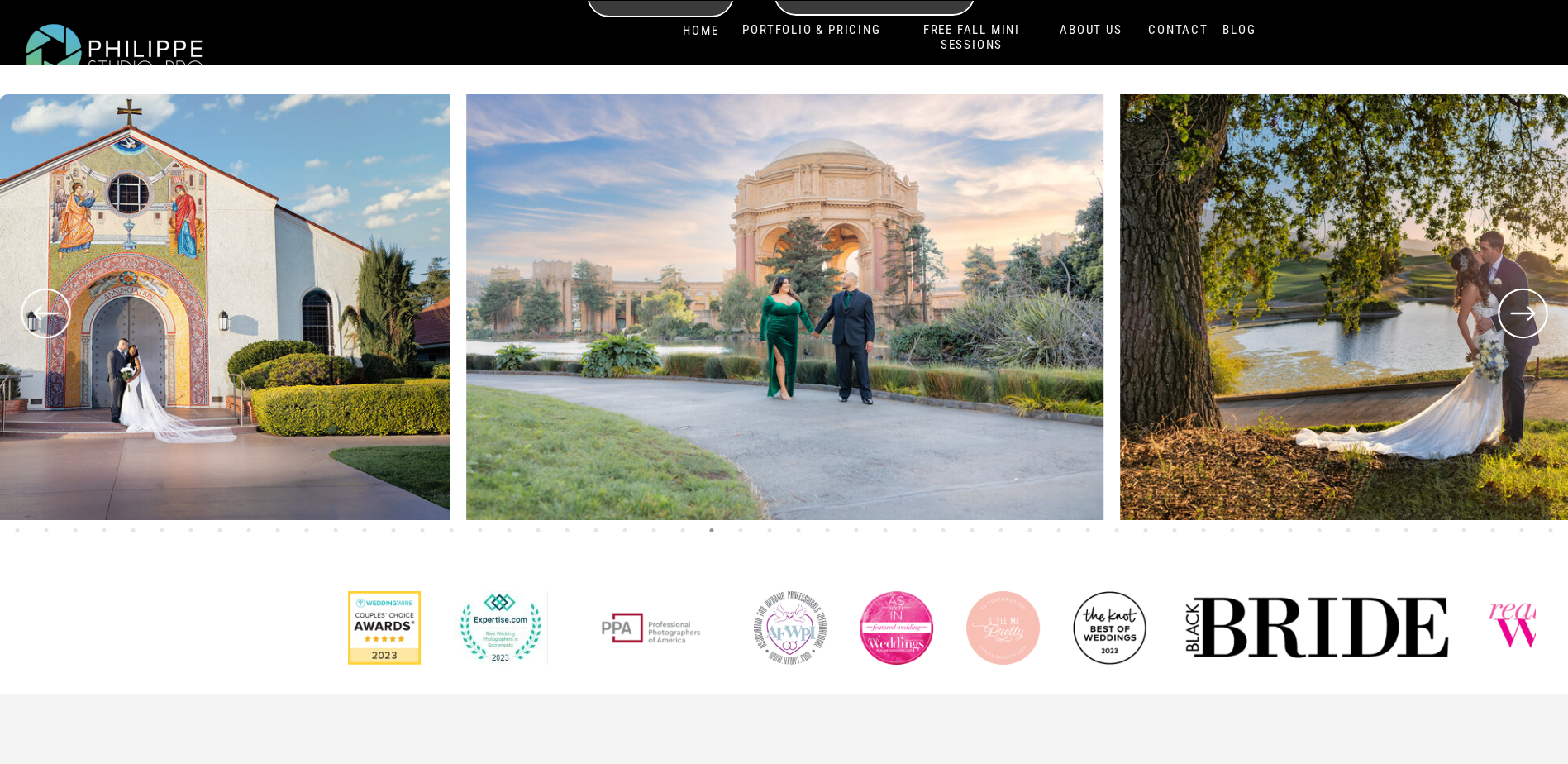
click at [1523, 320] on icon at bounding box center [1523, 314] width 60 height 62
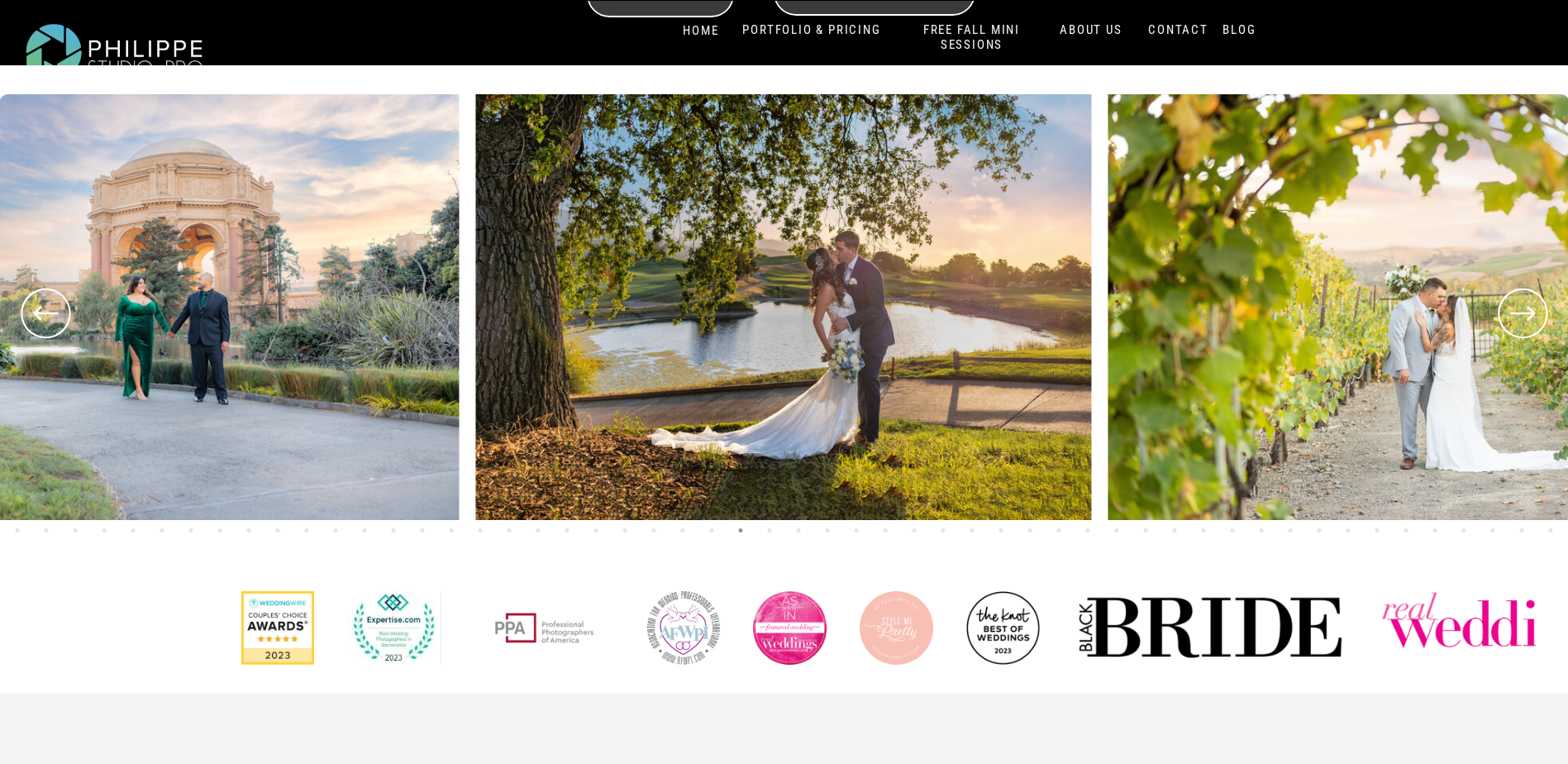
click at [1523, 320] on icon at bounding box center [1523, 314] width 60 height 62
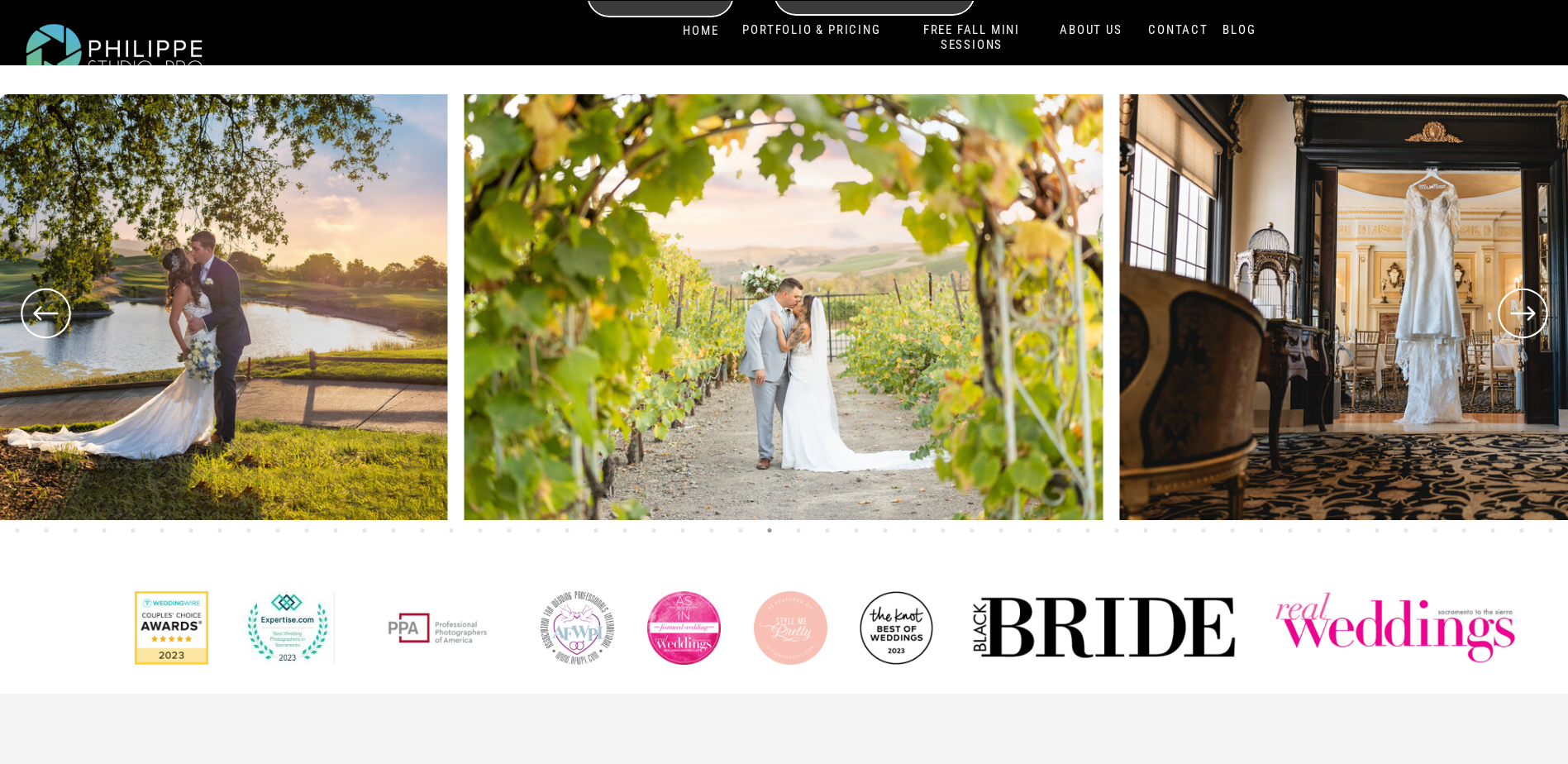
click at [1523, 320] on icon at bounding box center [1523, 314] width 60 height 62
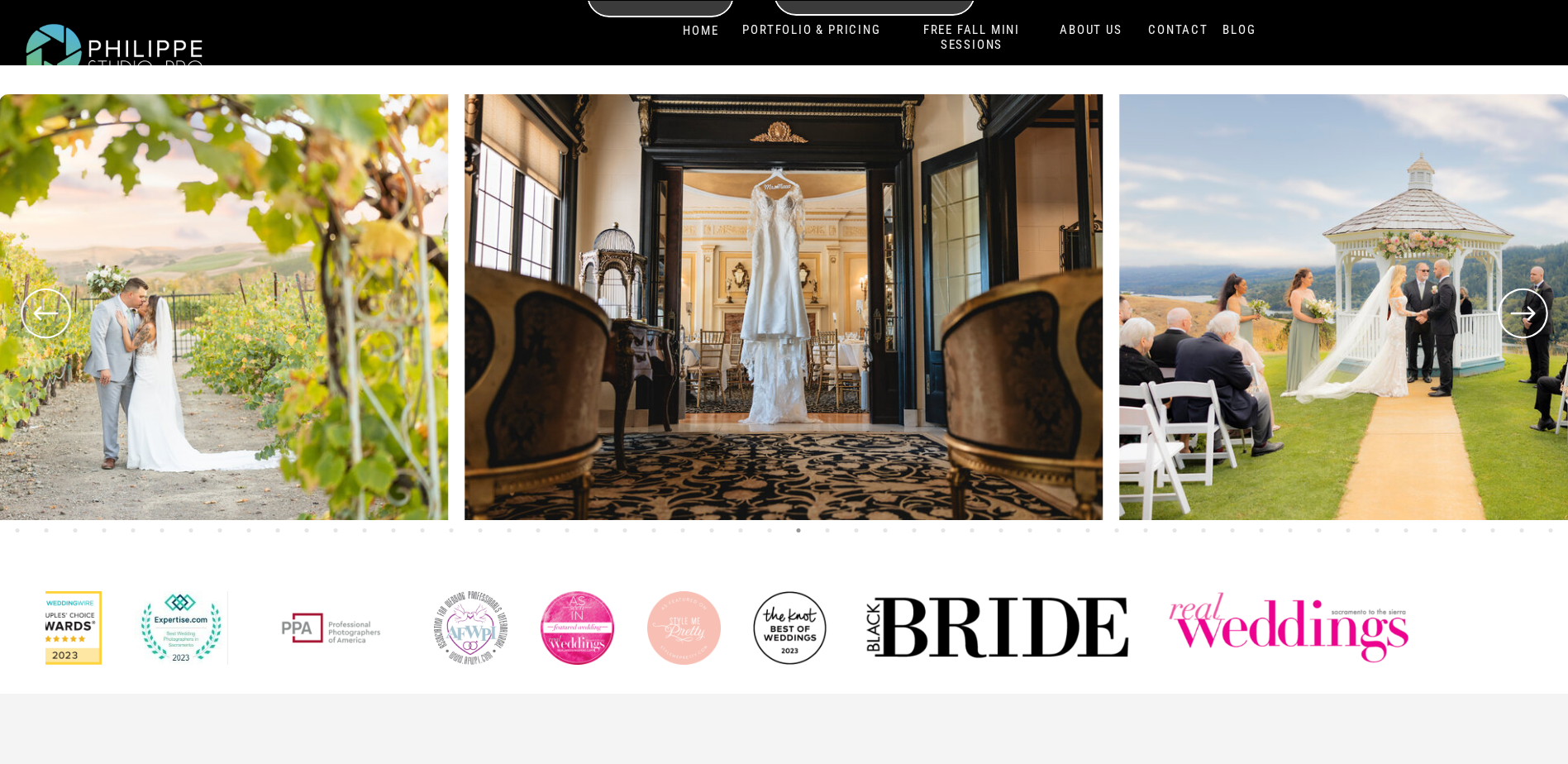
click at [1523, 320] on icon at bounding box center [1523, 314] width 60 height 62
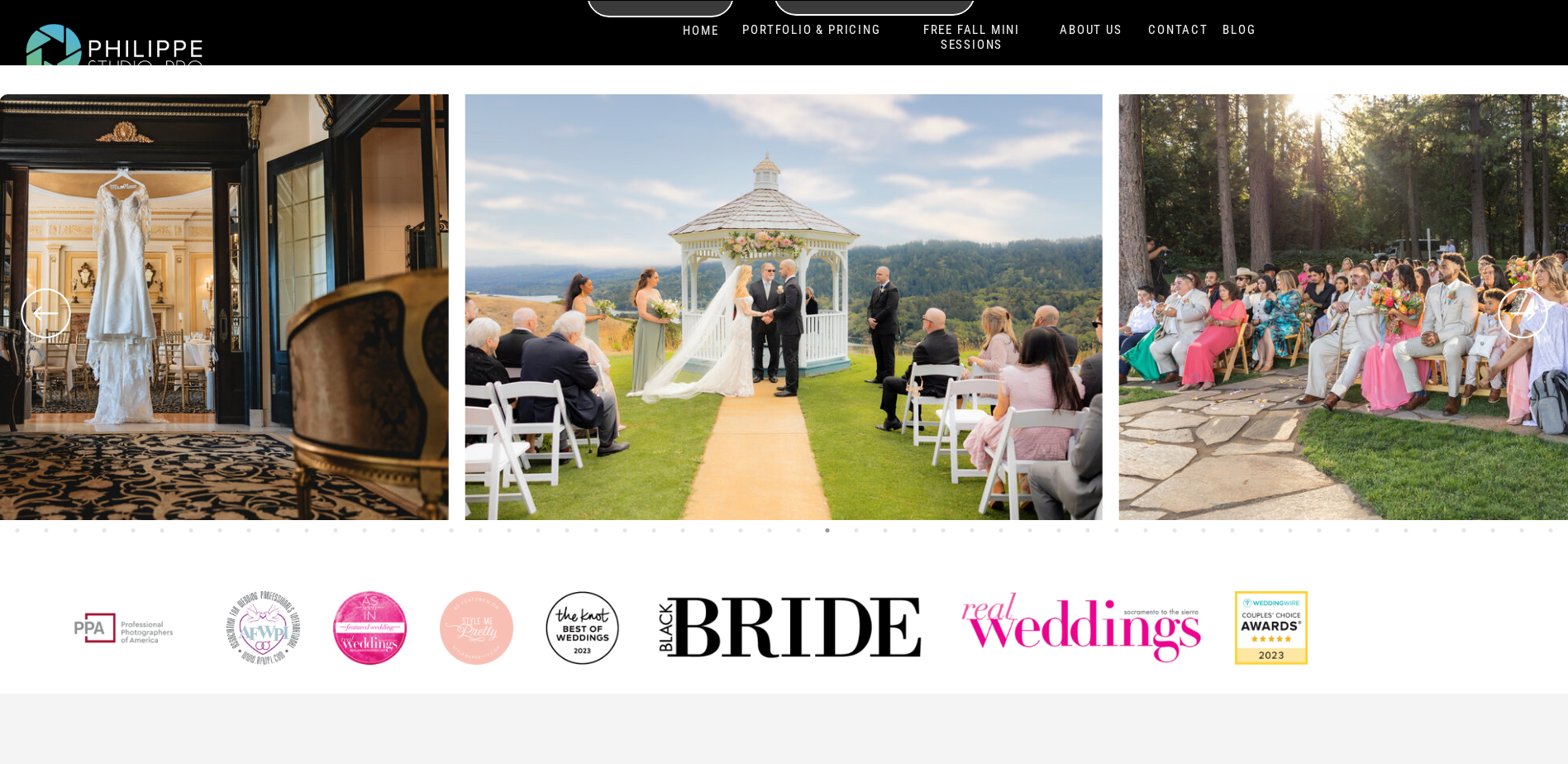
click at [1523, 320] on icon at bounding box center [1523, 314] width 60 height 62
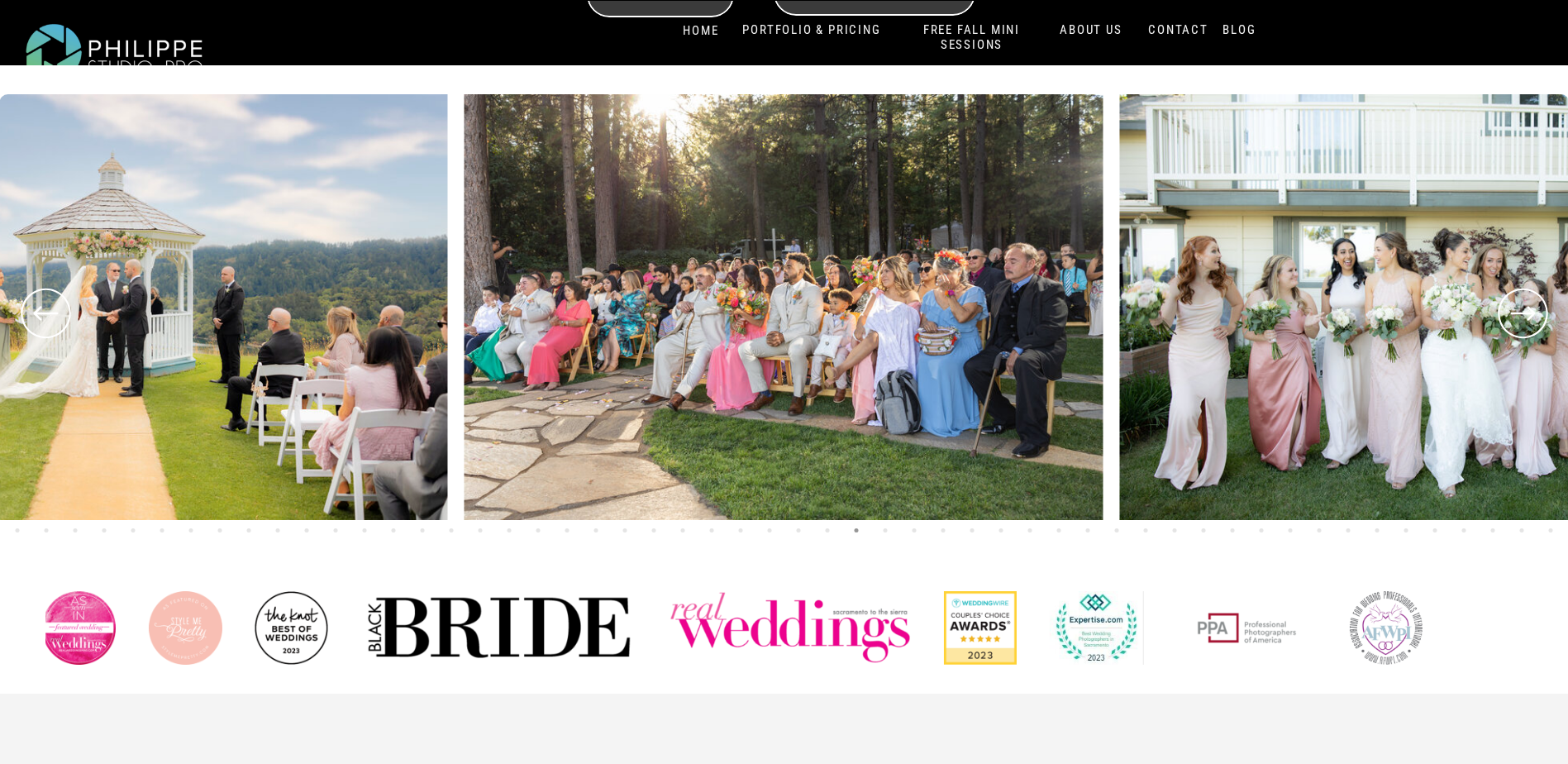
click at [1521, 318] on icon at bounding box center [1523, 314] width 60 height 62
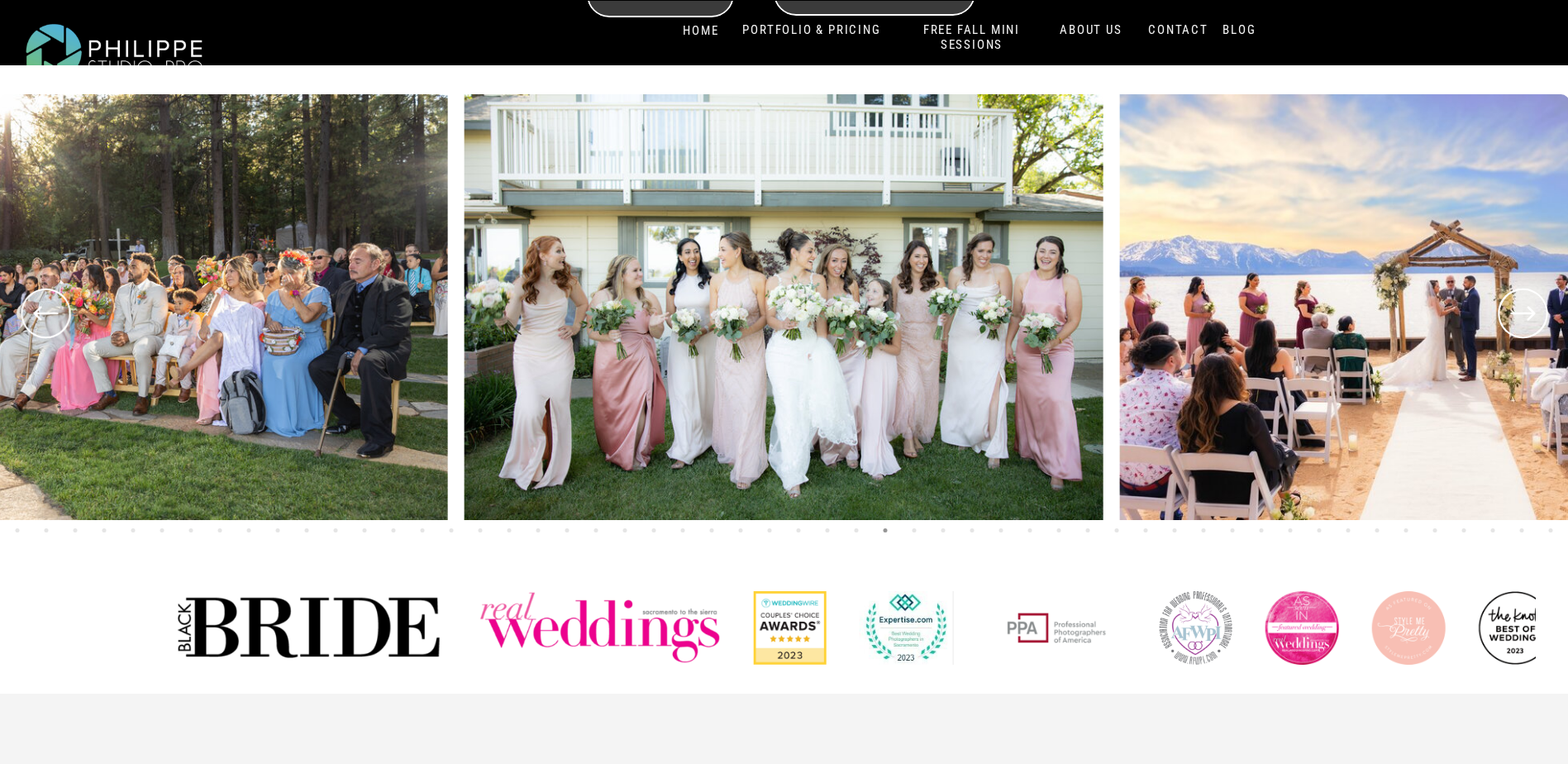
click at [1521, 318] on icon at bounding box center [1523, 314] width 60 height 62
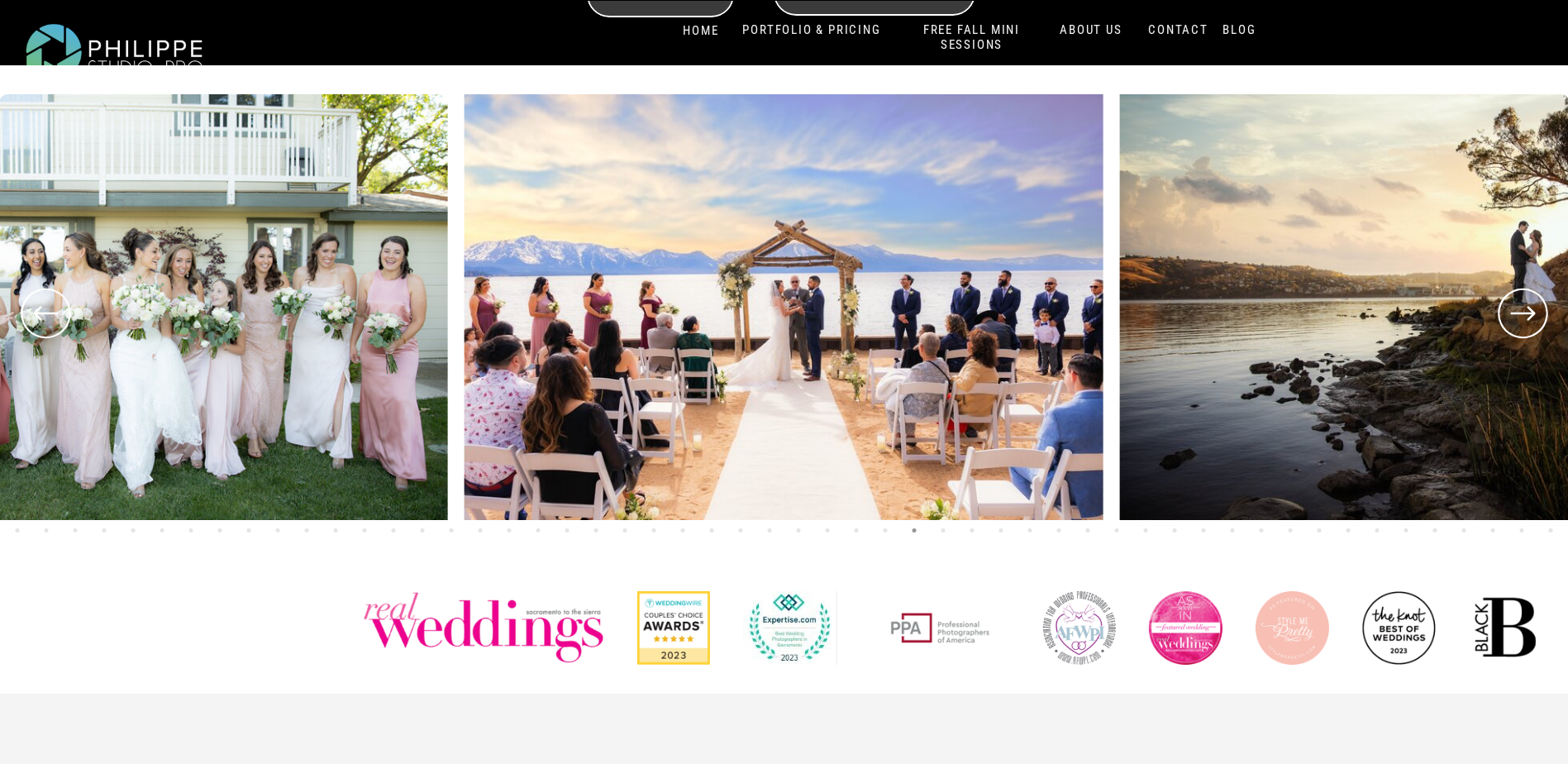
click at [1521, 318] on icon at bounding box center [1523, 314] width 60 height 62
